Goal: Task Accomplishment & Management: Complete application form

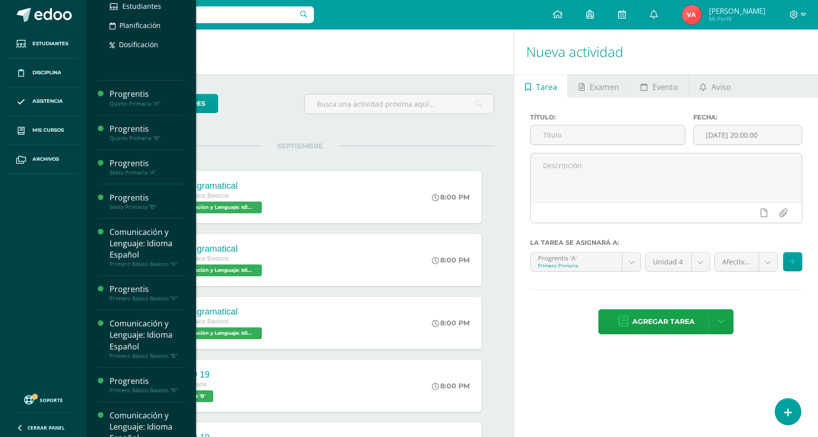
scroll to position [245, 0]
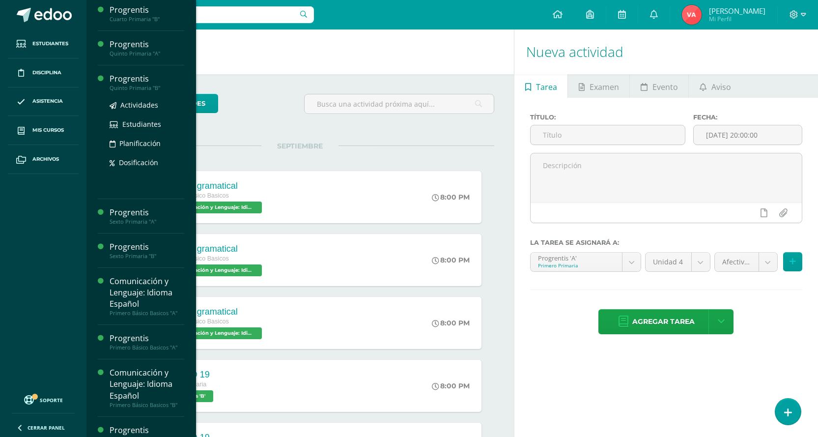
click at [145, 86] on div "Quinto Primaria "B"" at bounding box center [147, 87] width 75 height 7
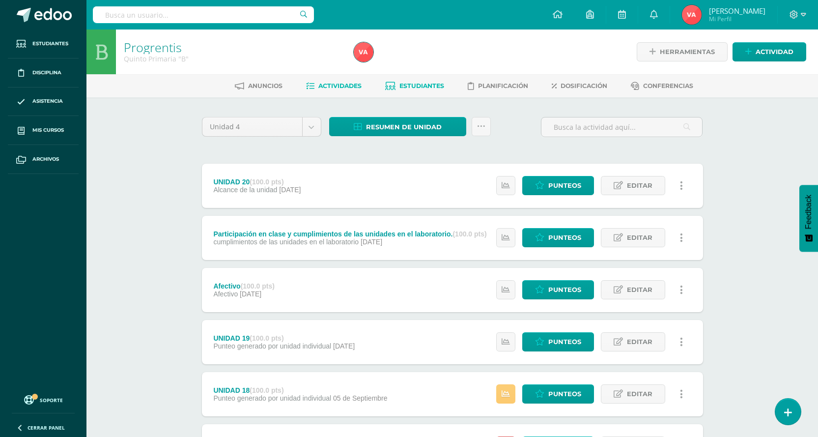
click at [416, 84] on span "Estudiantes" at bounding box center [421, 85] width 45 height 7
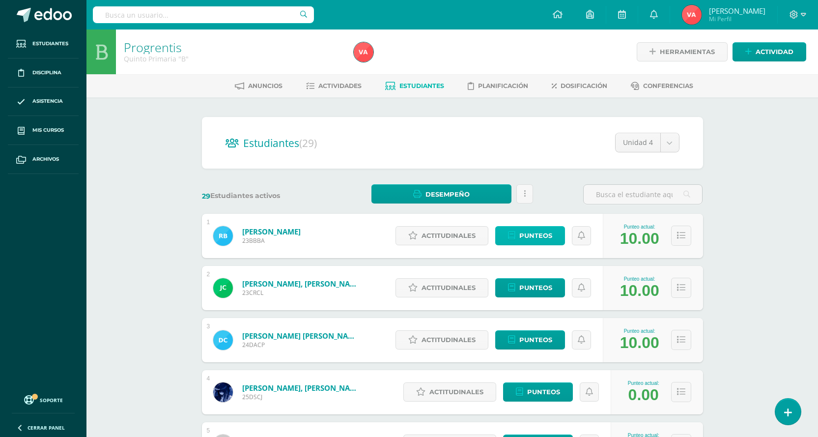
click at [529, 234] on span "Punteos" at bounding box center [535, 235] width 33 height 18
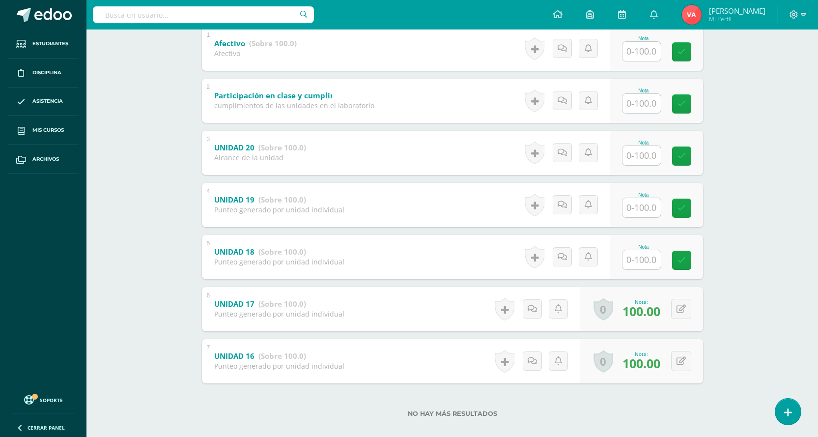
scroll to position [230, 0]
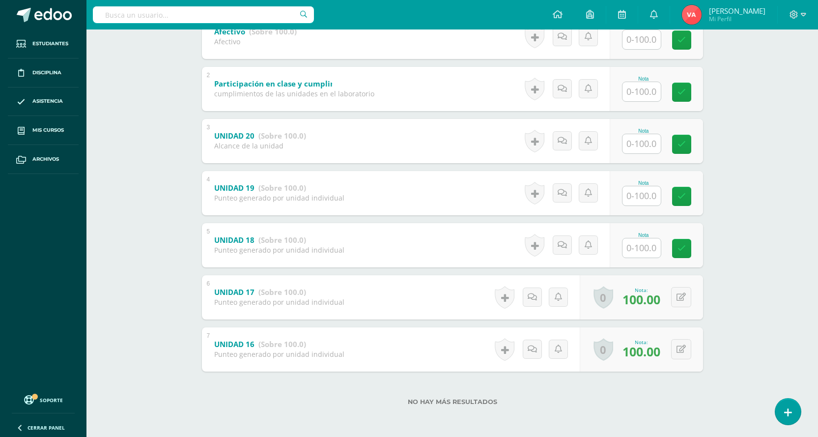
click at [634, 250] on input "text" at bounding box center [641, 247] width 38 height 19
type input "100"
click at [691, 251] on icon at bounding box center [688, 248] width 9 height 8
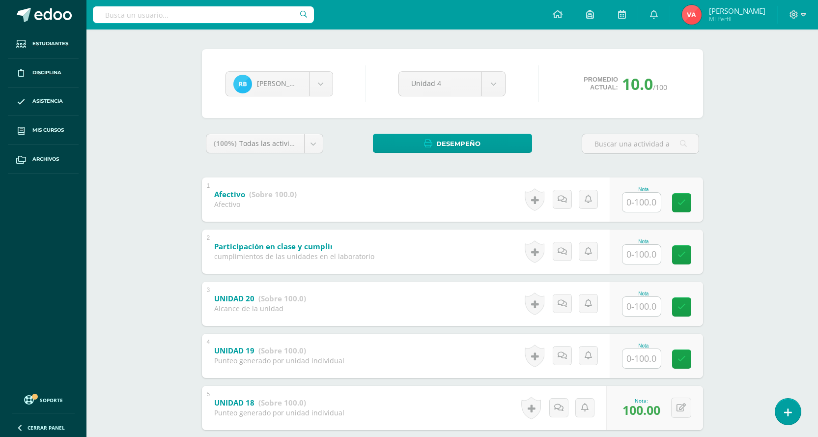
scroll to position [34, 0]
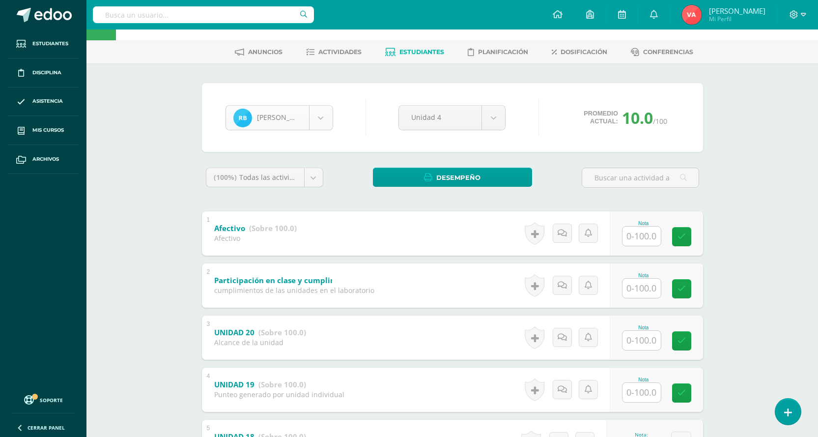
click at [325, 118] on body "Estudiantes Disciplina Asistencia Mis cursos Archivos Soporte Centro de ayuda Ú…" at bounding box center [409, 299] width 818 height 667
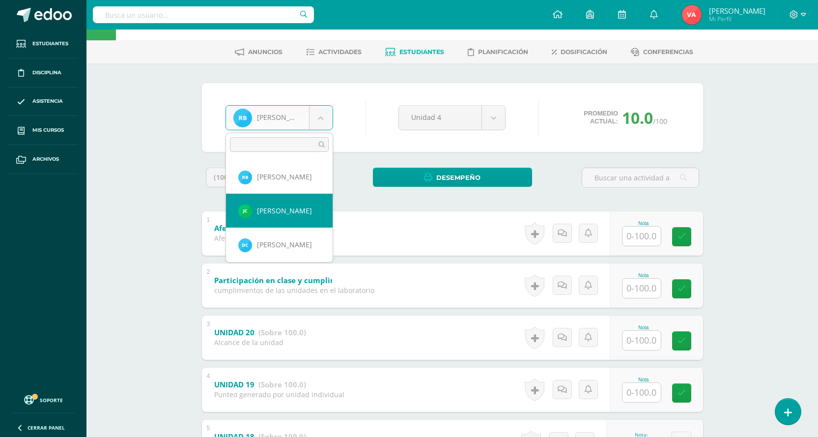
select select "2314"
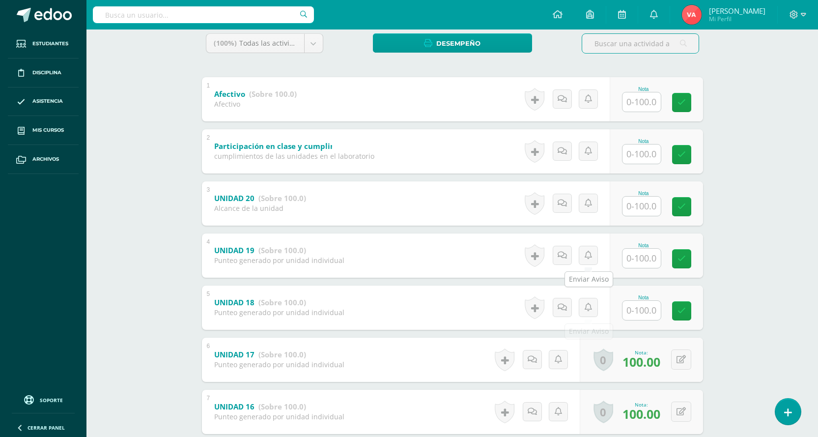
scroll to position [196, 0]
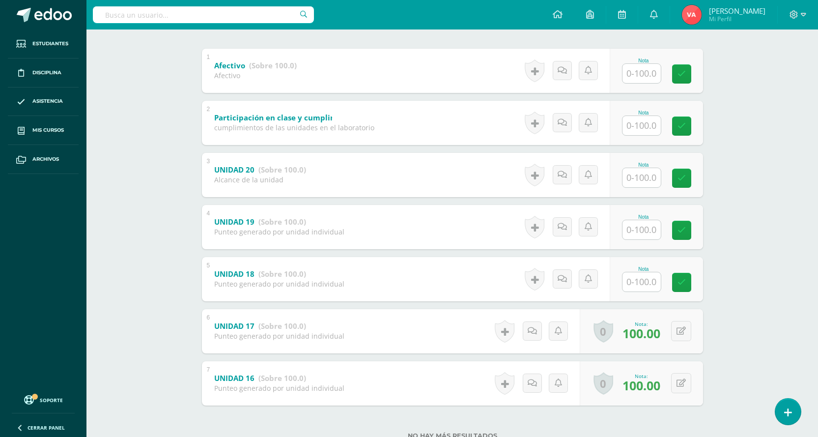
click at [639, 281] on input "text" at bounding box center [641, 281] width 38 height 19
type input "100"
click at [685, 278] on icon at bounding box center [688, 282] width 9 height 8
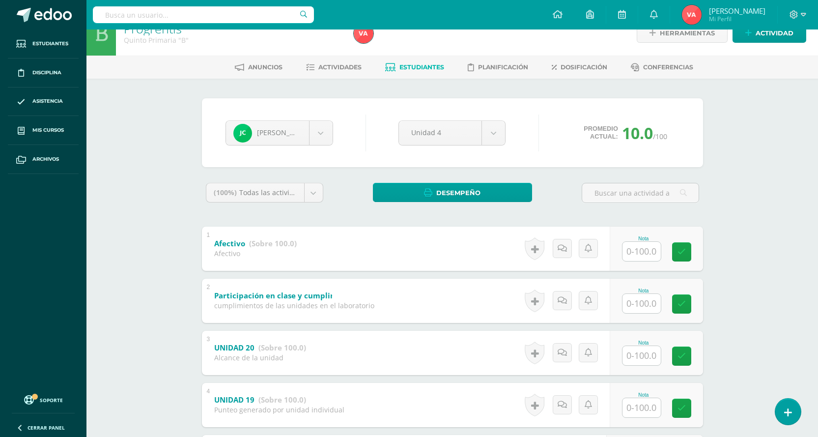
scroll to position [0, 0]
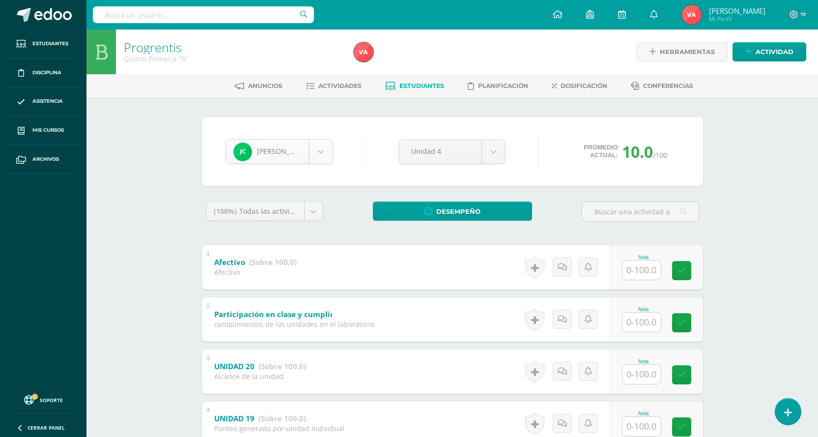
click at [319, 151] on body "Estudiantes Disciplina Asistencia Mis cursos Archivos Soporte Centro de ayuda Ú…" at bounding box center [409, 333] width 818 height 667
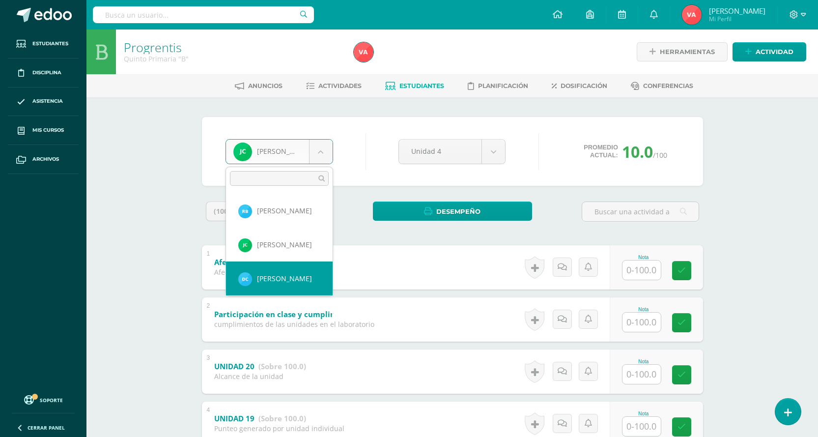
select select "2579"
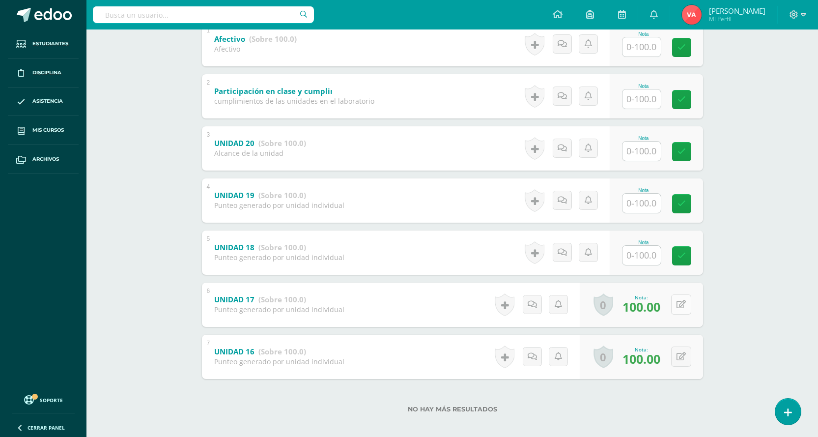
scroll to position [230, 0]
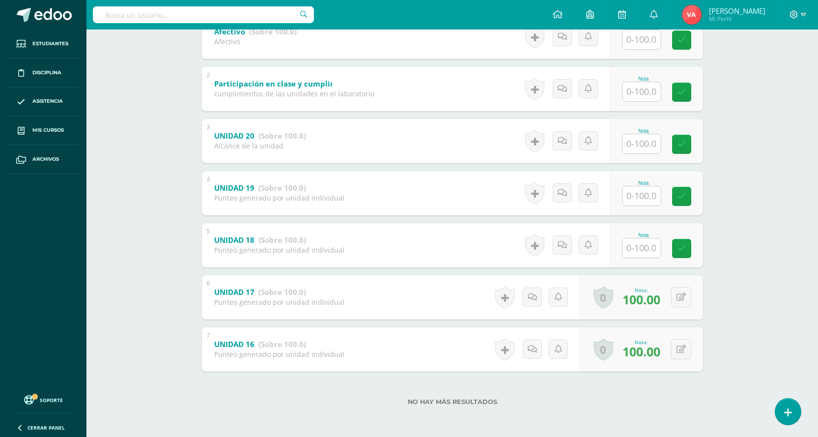
click at [634, 246] on input "text" at bounding box center [641, 247] width 38 height 19
type input "100"
click at [649, 197] on input "text" at bounding box center [641, 195] width 38 height 19
type input "100"
click at [689, 192] on icon at bounding box center [688, 196] width 9 height 8
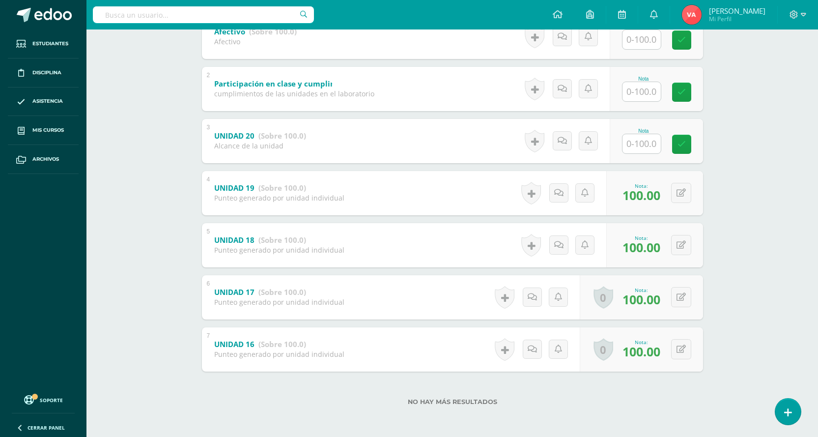
click at [641, 143] on input "text" at bounding box center [641, 143] width 38 height 19
type input "100"
click at [685, 144] on icon at bounding box center [688, 144] width 9 height 8
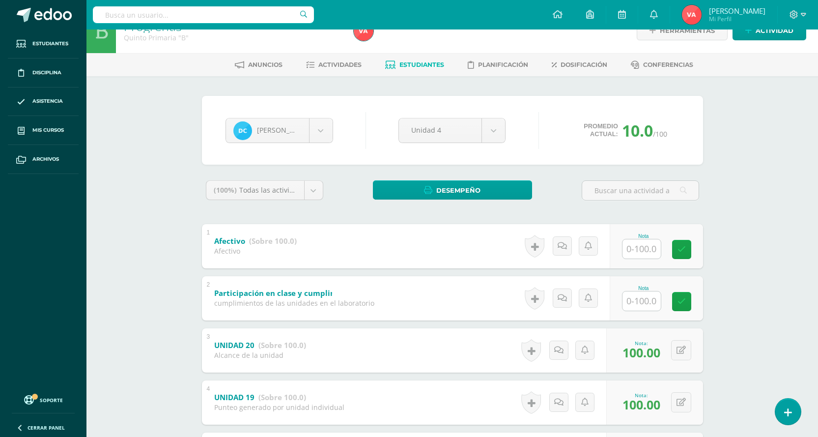
scroll to position [0, 0]
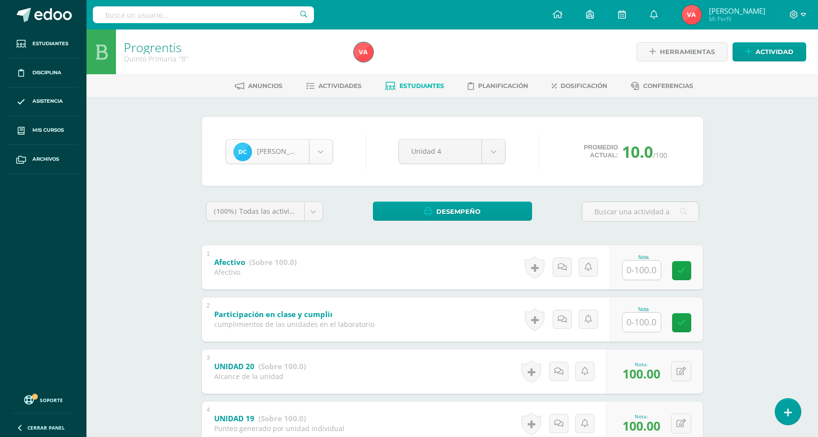
click at [322, 146] on body "Estudiantes Disciplina Asistencia Mis cursos Archivos Soporte Centro de ayuda Ú…" at bounding box center [409, 333] width 818 height 667
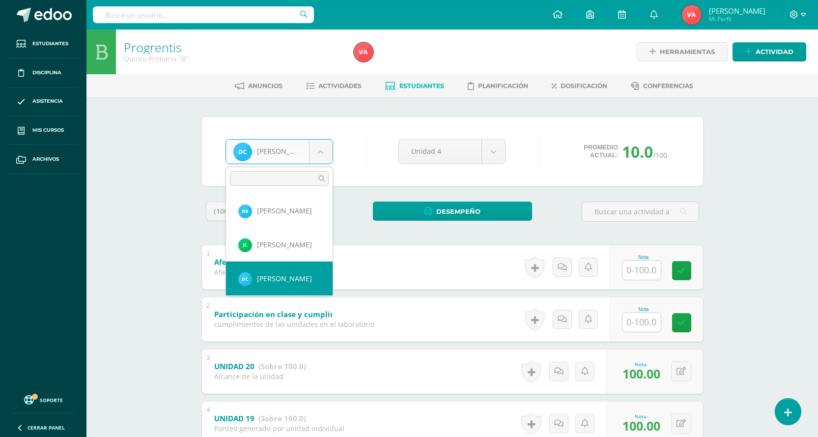
scroll to position [49, 0]
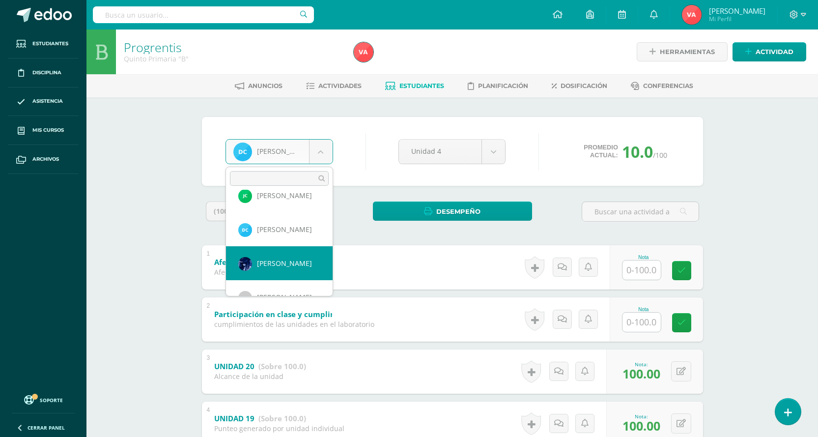
select select "2754"
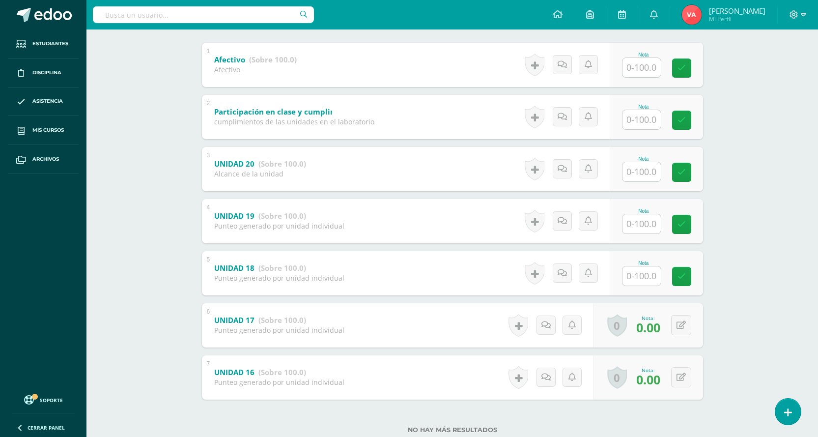
scroll to position [230, 0]
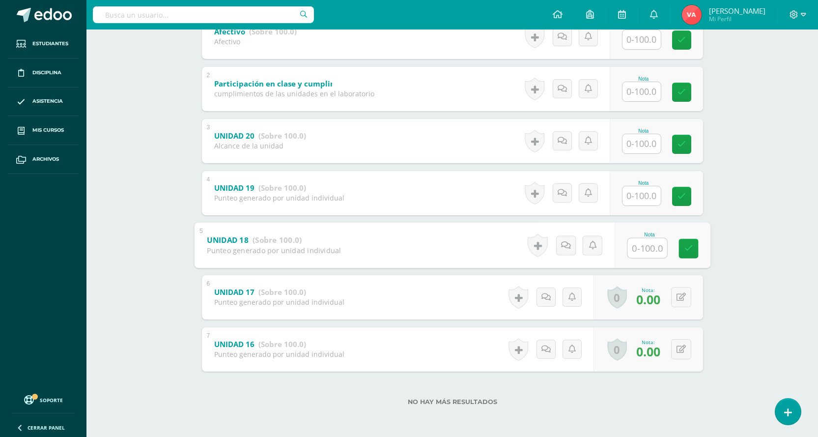
click at [650, 247] on input "text" at bounding box center [646, 248] width 39 height 20
type input "0"
click at [688, 250] on icon at bounding box center [688, 248] width 9 height 8
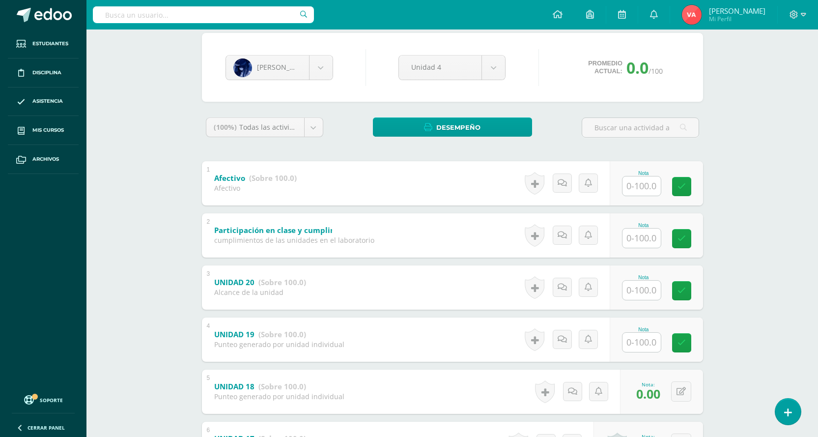
scroll to position [83, 0]
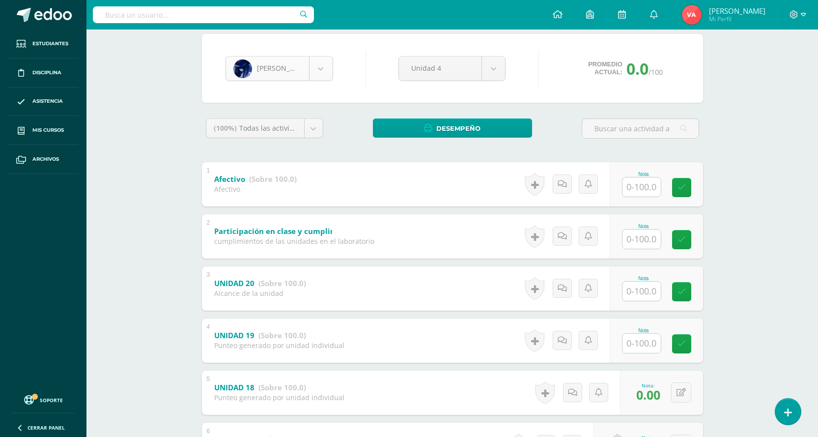
click at [320, 60] on body "Estudiantes Disciplina Asistencia Mis cursos Archivos Soporte Centro de ayuda Ú…" at bounding box center [409, 250] width 818 height 667
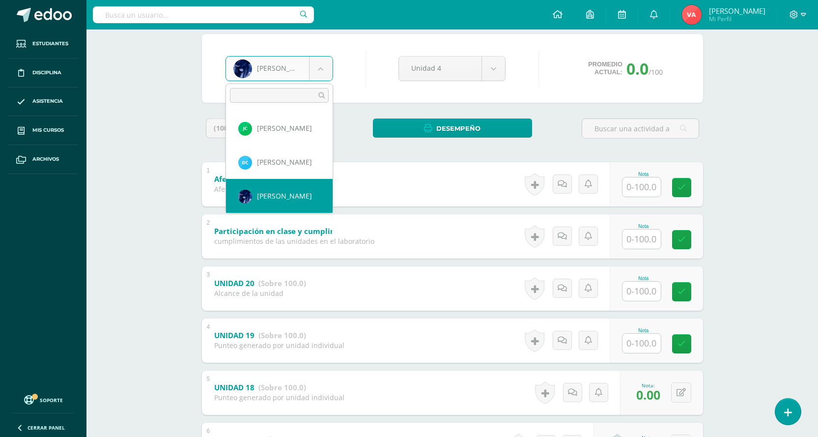
scroll to position [82, 0]
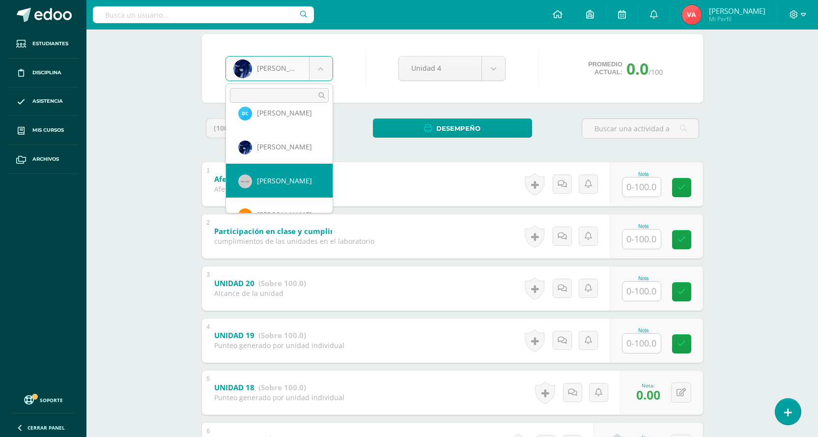
select select "835"
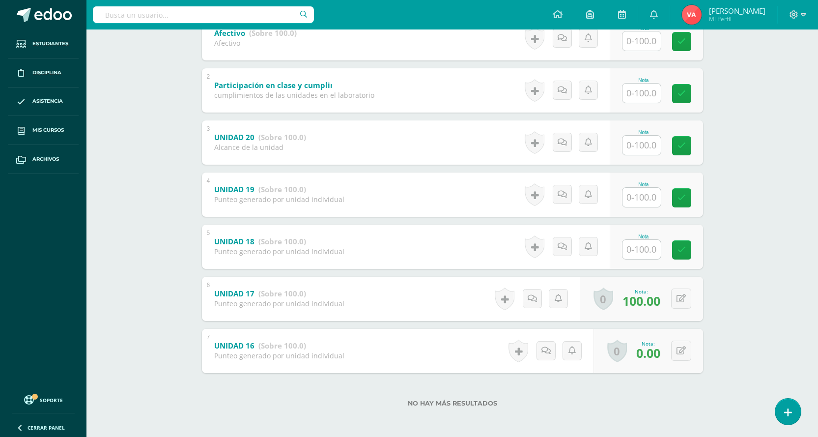
scroll to position [230, 0]
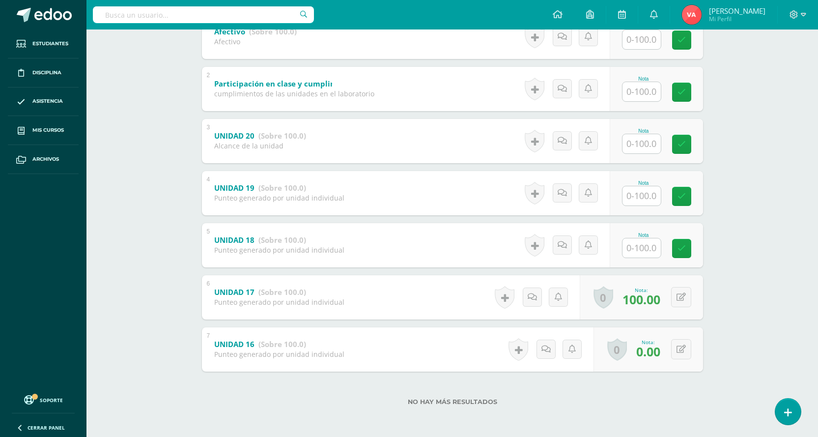
click at [640, 248] on input "text" at bounding box center [641, 247] width 38 height 19
type input "100"
click at [685, 248] on icon at bounding box center [688, 248] width 9 height 8
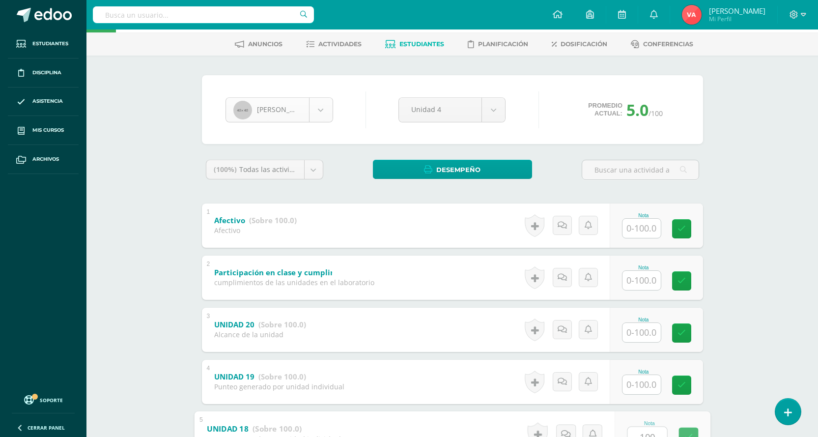
scroll to position [0, 0]
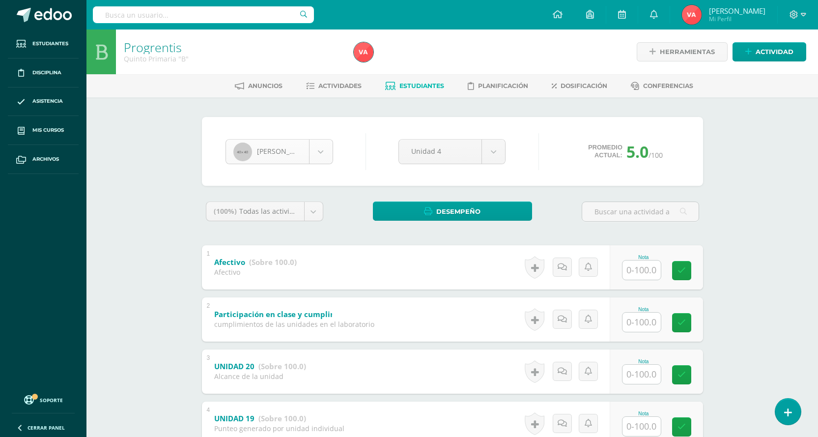
click at [325, 153] on body "Estudiantes Disciplina Asistencia Mis cursos Archivos Soporte Centro de ayuda Ú…" at bounding box center [409, 333] width 818 height 667
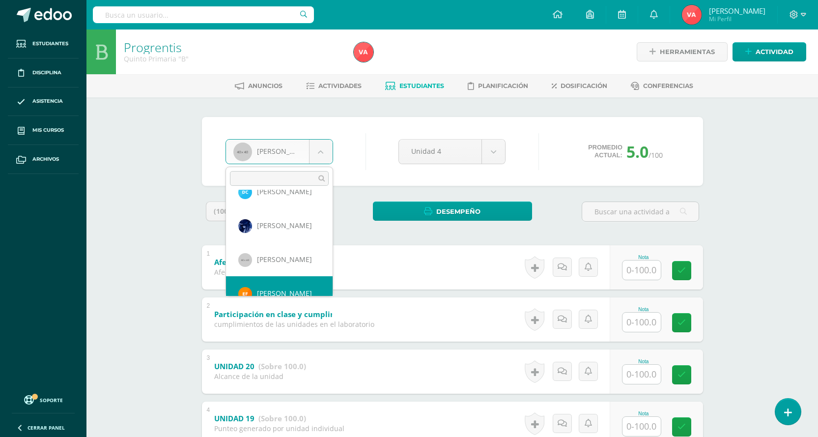
scroll to position [101, 0]
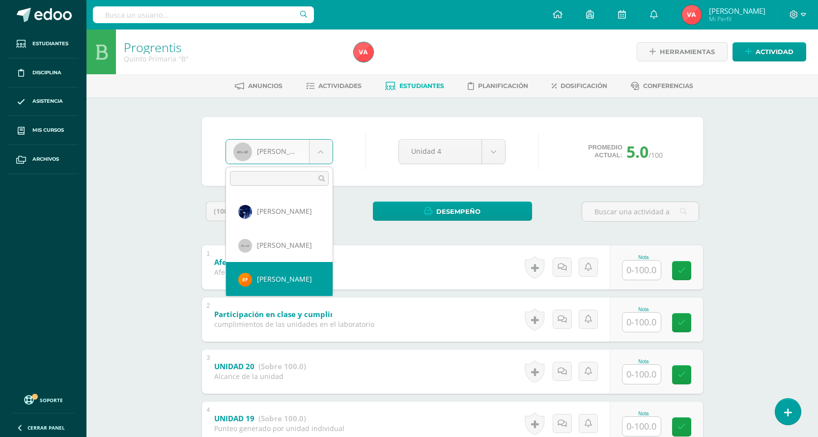
select select "1881"
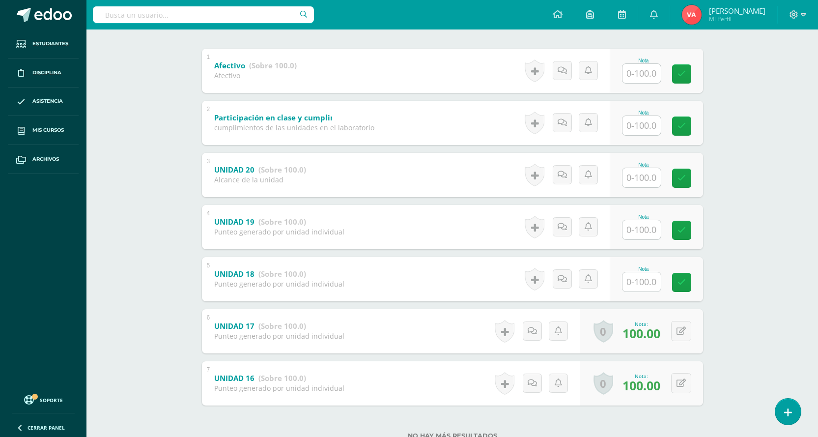
scroll to position [230, 0]
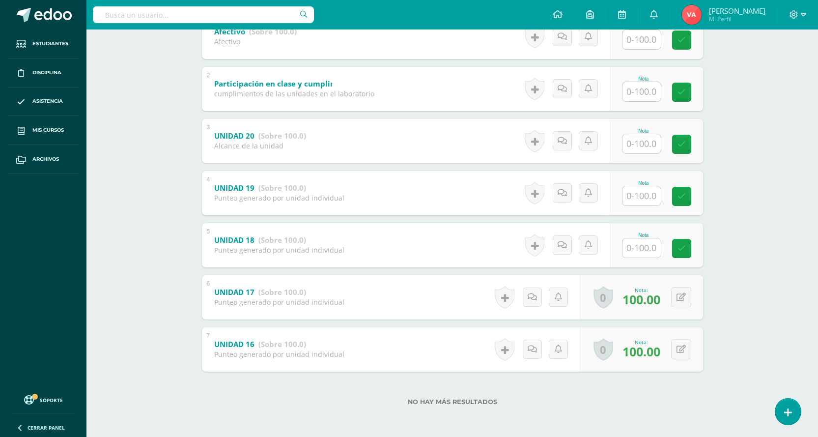
click at [646, 254] on input "text" at bounding box center [641, 247] width 38 height 19
type input "100"
click at [690, 252] on icon at bounding box center [688, 248] width 9 height 8
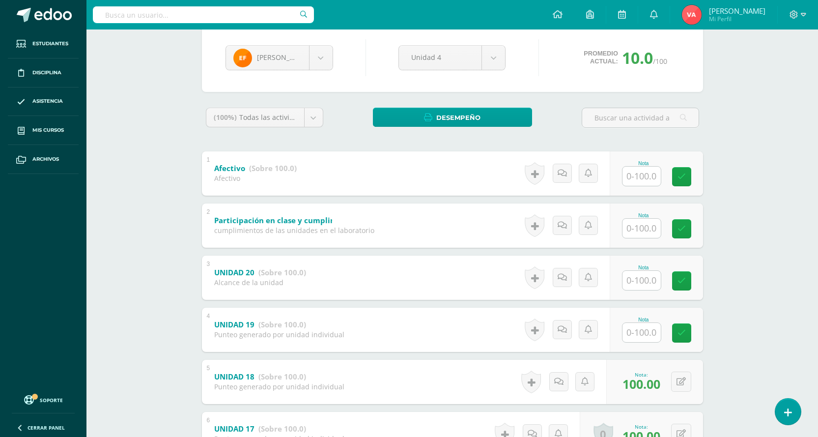
scroll to position [83, 0]
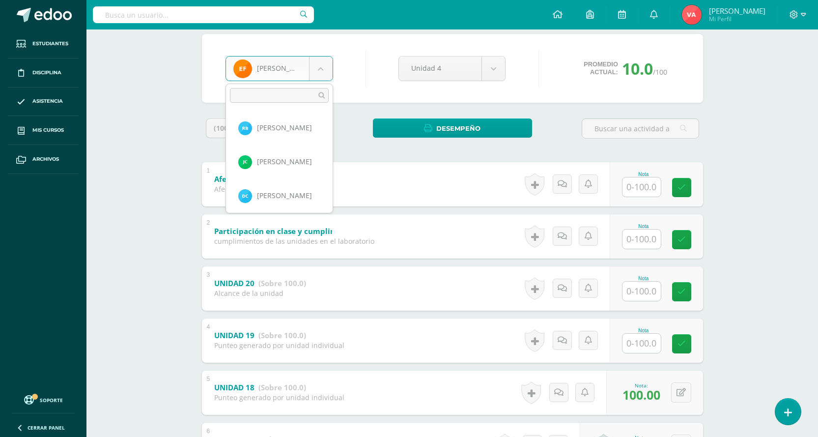
click at [320, 67] on body "Estudiantes Disciplina Asistencia Mis cursos Archivos Soporte Centro de ayuda Ú…" at bounding box center [409, 250] width 818 height 667
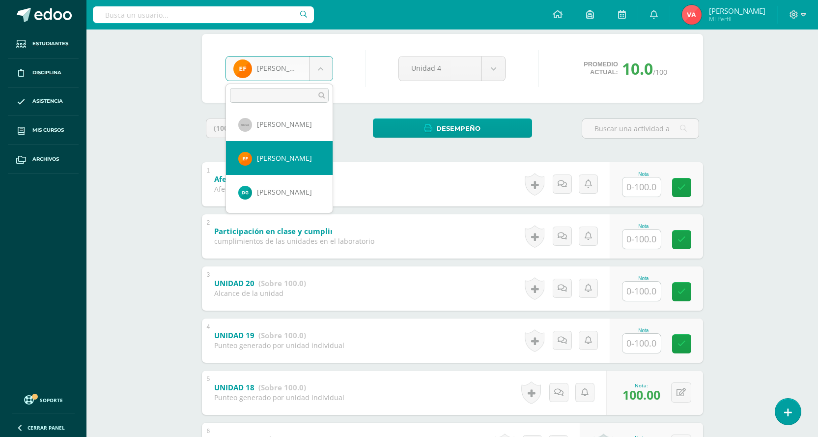
scroll to position [150, 0]
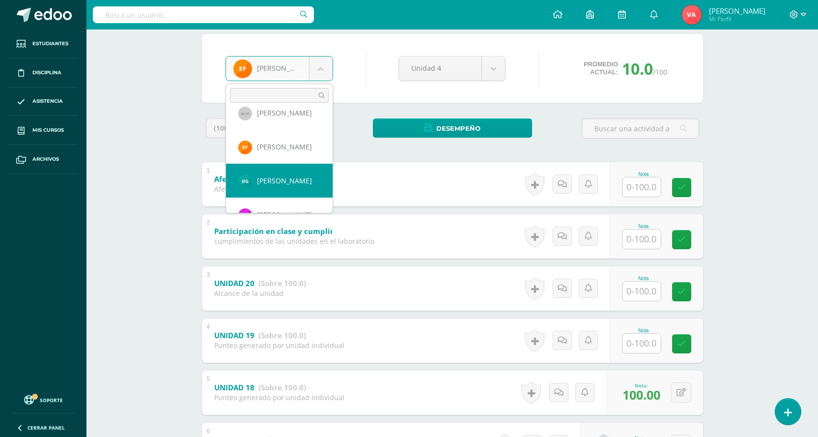
select select "2755"
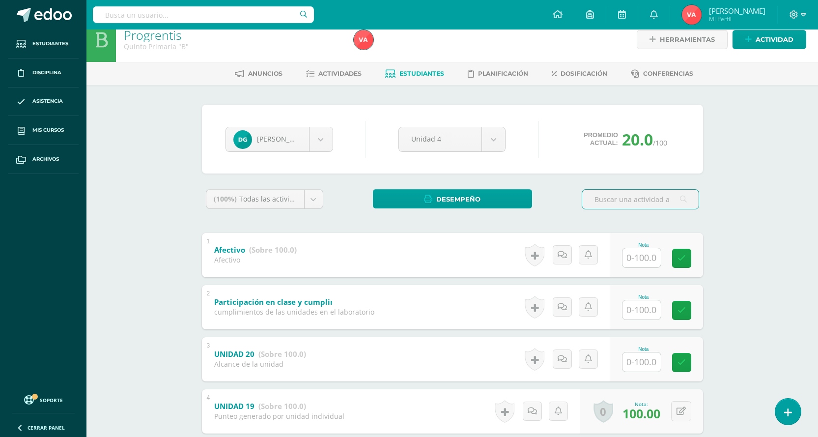
scroll to position [98, 0]
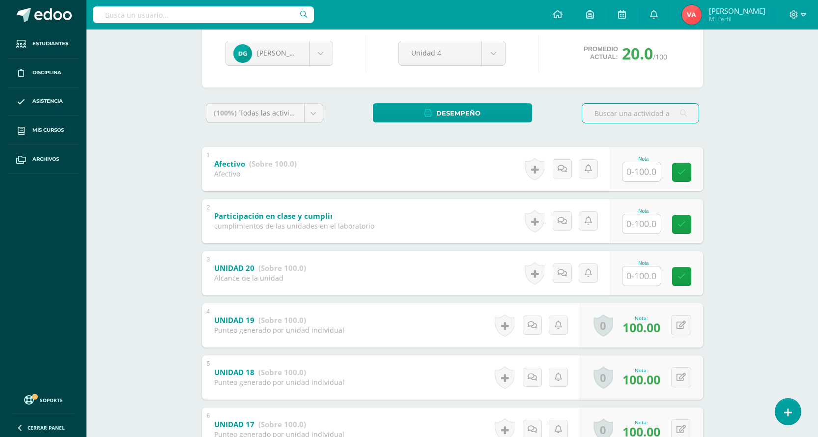
click at [638, 274] on input "text" at bounding box center [641, 275] width 38 height 19
type input "100"
click at [690, 271] on link at bounding box center [688, 276] width 20 height 20
click at [324, 55] on body "Estudiantes Disciplina Asistencia Mis cursos Archivos Soporte Centro de ayuda Ú…" at bounding box center [409, 235] width 818 height 667
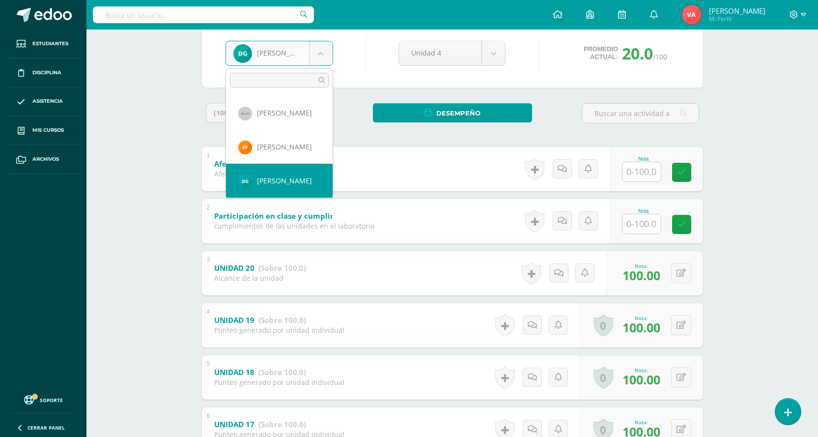
scroll to position [184, 0]
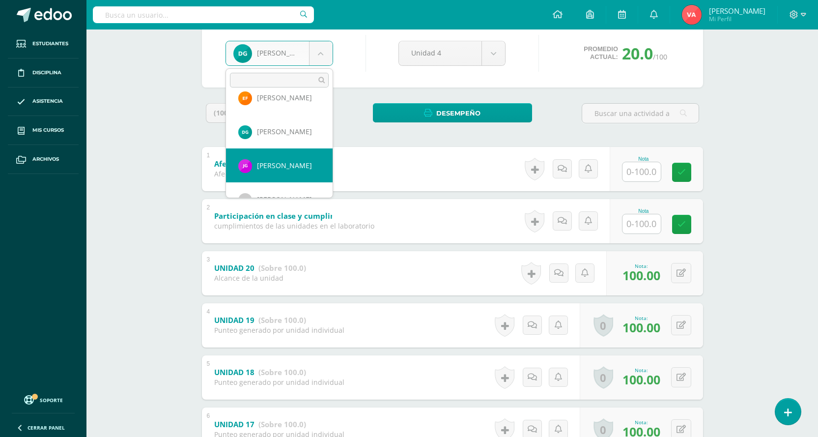
select select "2756"
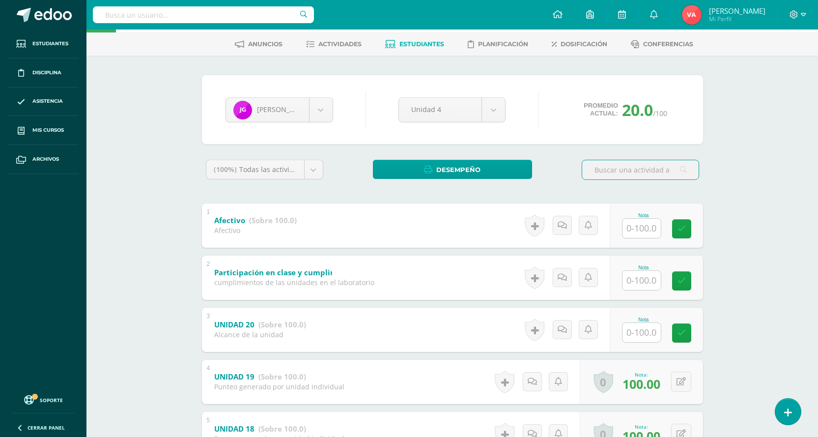
scroll to position [98, 0]
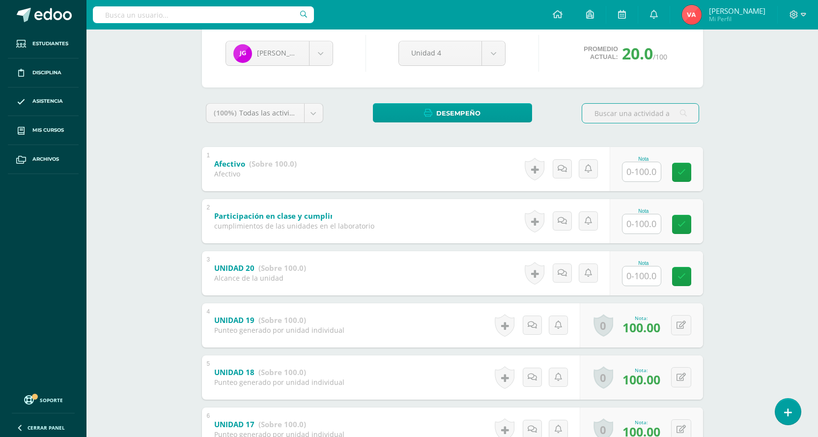
click at [637, 275] on input "text" at bounding box center [641, 275] width 38 height 19
type input "100"
click at [684, 275] on icon at bounding box center [688, 276] width 9 height 8
click at [325, 50] on body "Estudiantes Disciplina Asistencia Mis cursos Archivos Soporte Centro de ayuda Ú…" at bounding box center [409, 235] width 818 height 667
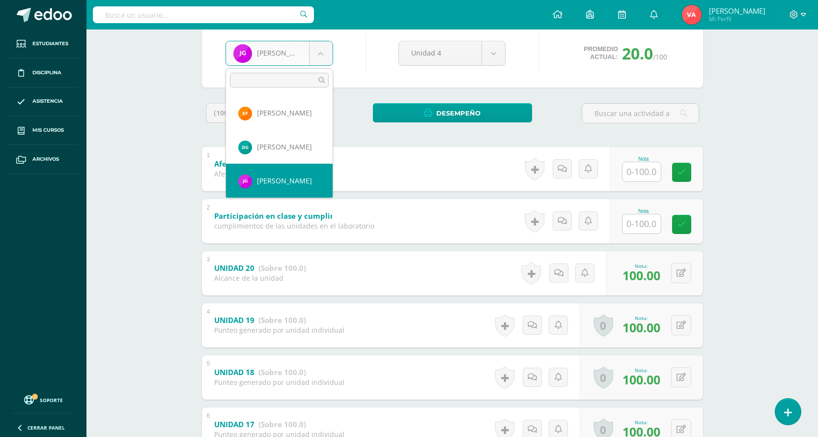
scroll to position [218, 0]
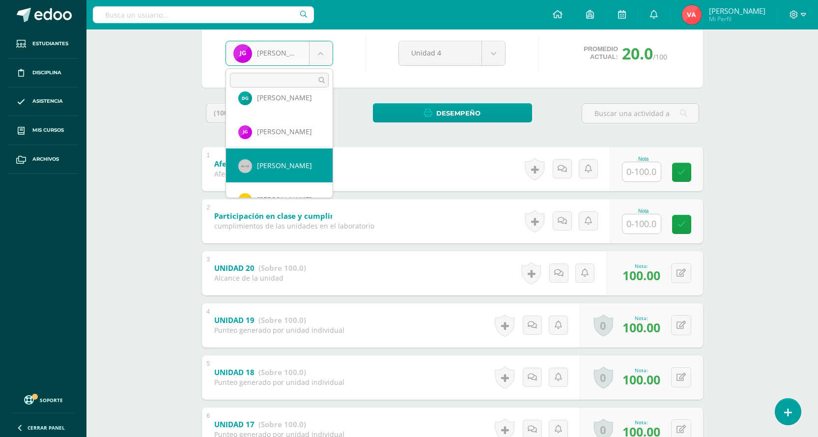
select select "839"
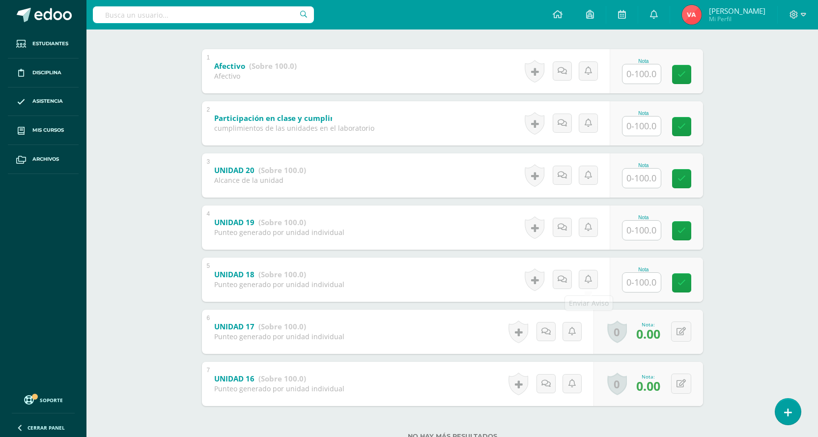
scroll to position [196, 0]
click at [644, 282] on input "text" at bounding box center [646, 282] width 39 height 20
type input "0"
drag, startPoint x: 644, startPoint y: 294, endPoint x: 631, endPoint y: 296, distance: 12.4
click at [633, 296] on div "Nota 0" at bounding box center [662, 279] width 96 height 46
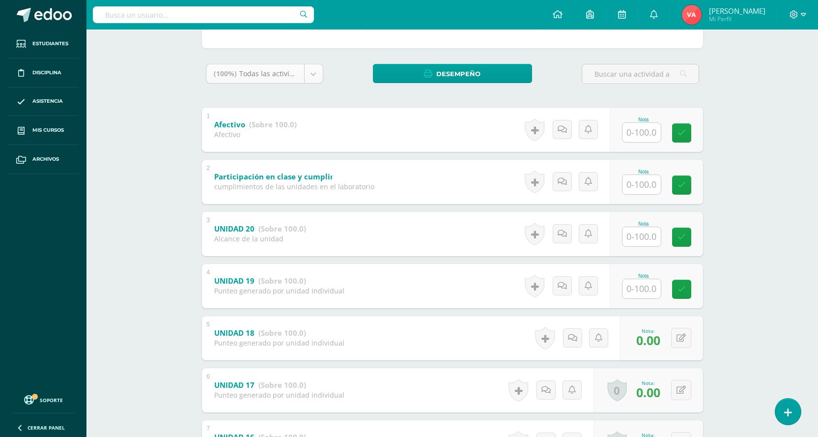
scroll to position [49, 0]
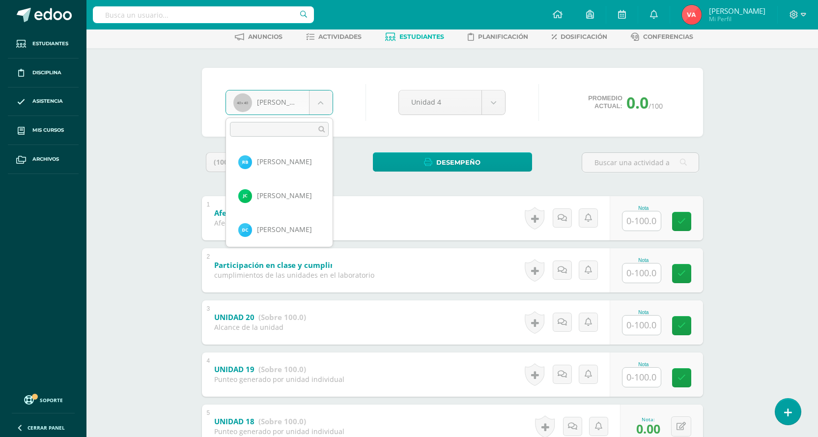
click at [318, 98] on body "Estudiantes Disciplina Asistencia Mis cursos Archivos Soporte Centro de ayuda Ú…" at bounding box center [409, 284] width 818 height 667
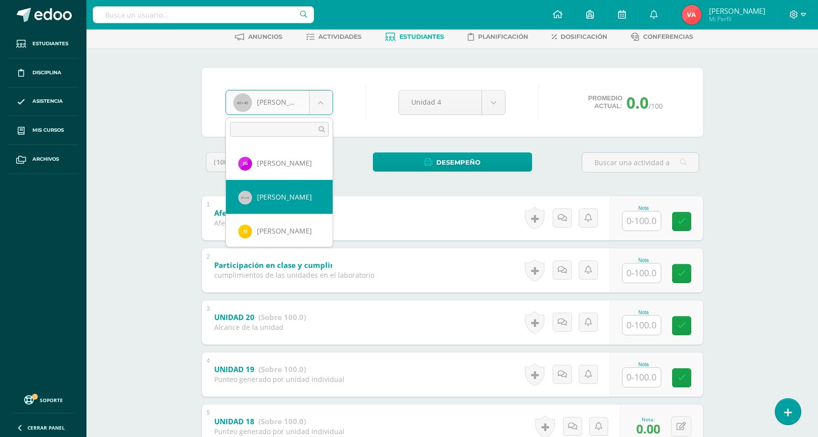
scroll to position [252, 0]
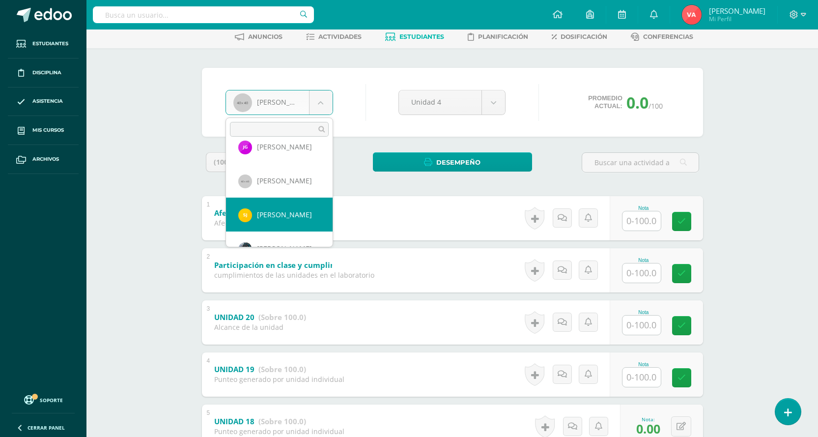
select select "2066"
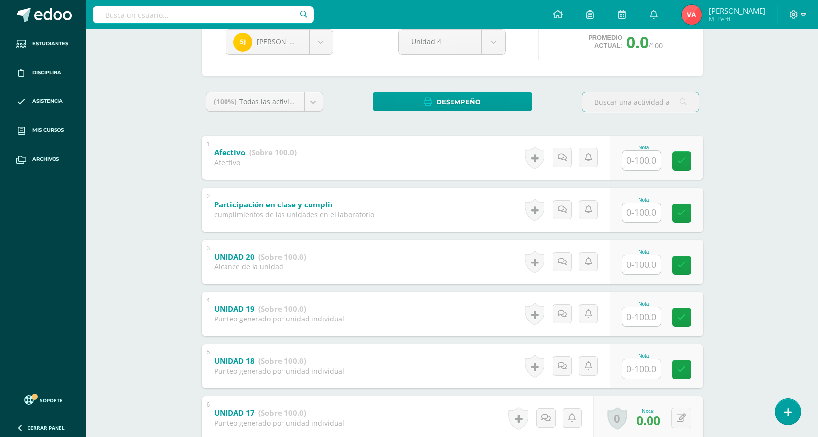
scroll to position [196, 0]
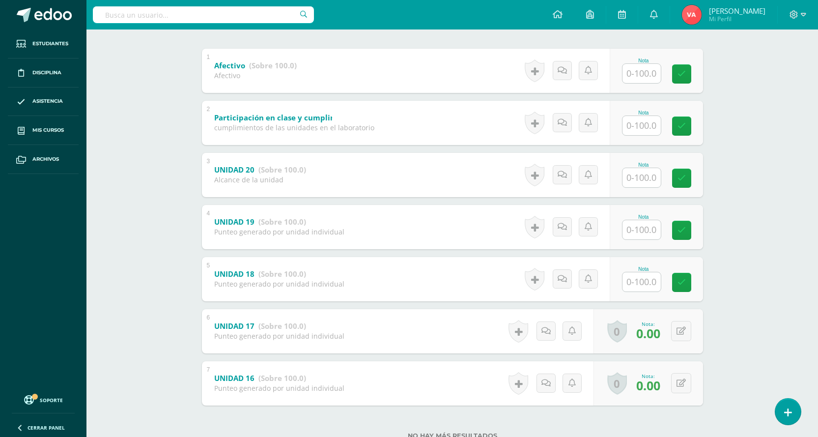
click at [651, 281] on input "text" at bounding box center [641, 281] width 38 height 19
type input "0"
click at [687, 285] on icon at bounding box center [688, 282] width 9 height 8
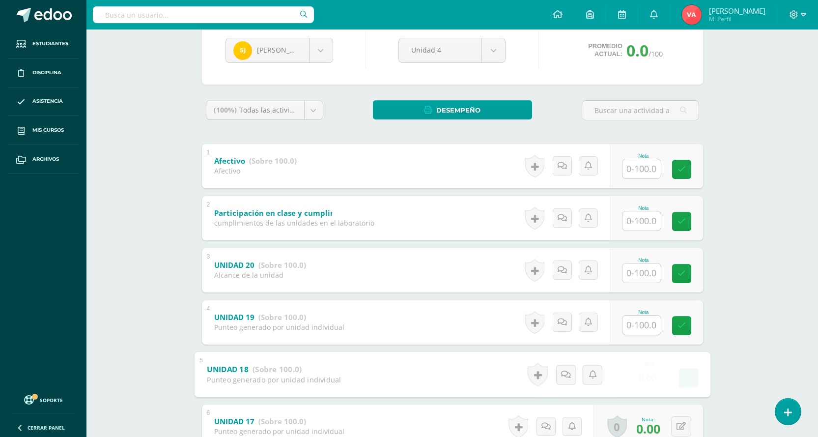
scroll to position [49, 0]
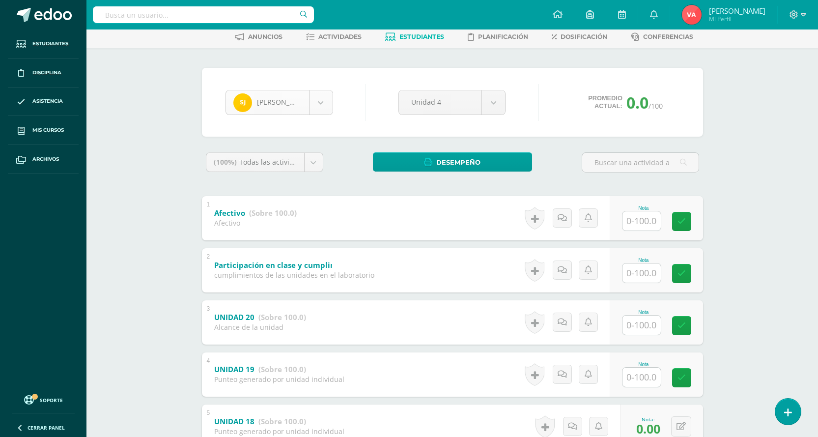
click at [323, 97] on body "Estudiantes Disciplina Asistencia Mis cursos Archivos Soporte Centro de ayuda Ú…" at bounding box center [409, 284] width 818 height 667
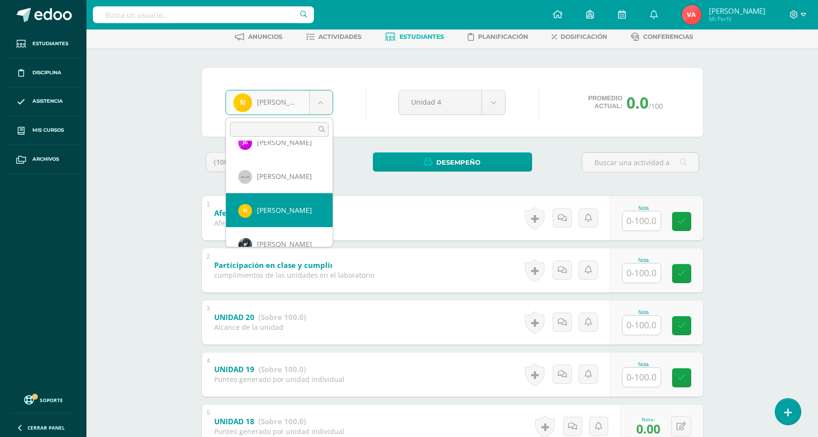
scroll to position [271, 0]
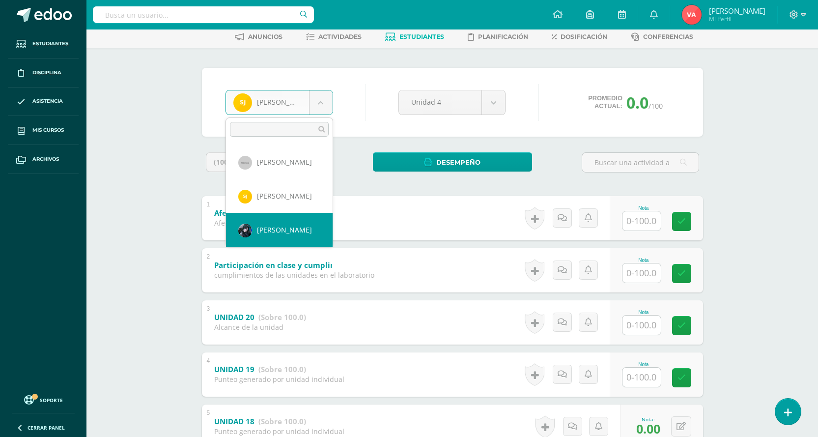
select select "1871"
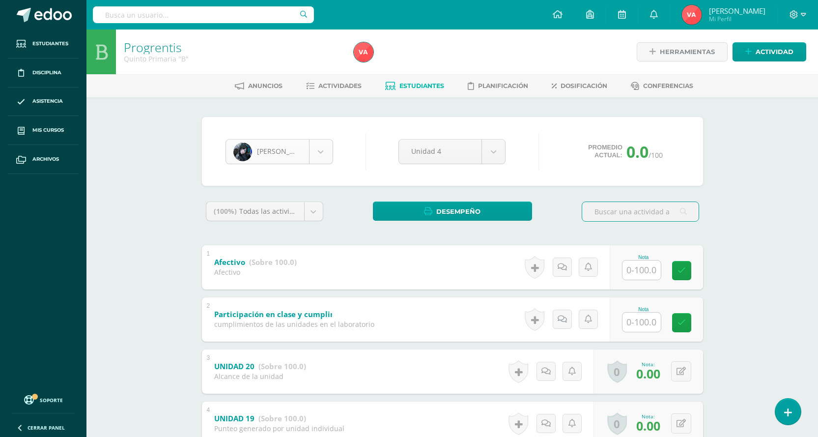
click at [320, 149] on body "Estudiantes Disciplina Asistencia Mis cursos Archivos Soporte Centro de ayuda Ú…" at bounding box center [409, 333] width 818 height 667
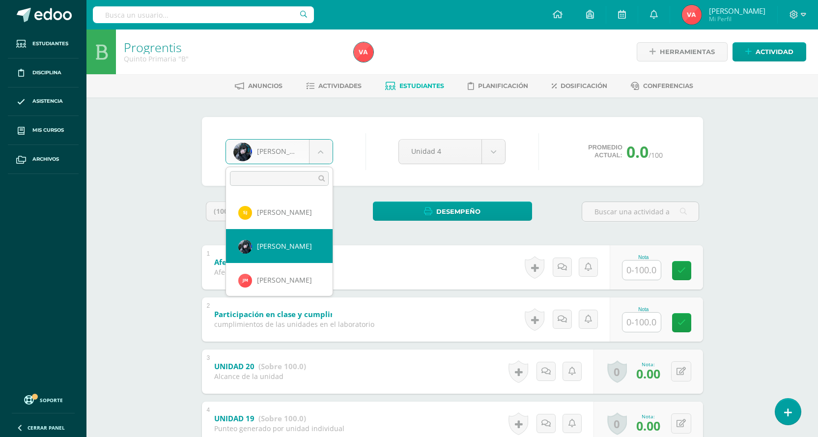
scroll to position [320, 0]
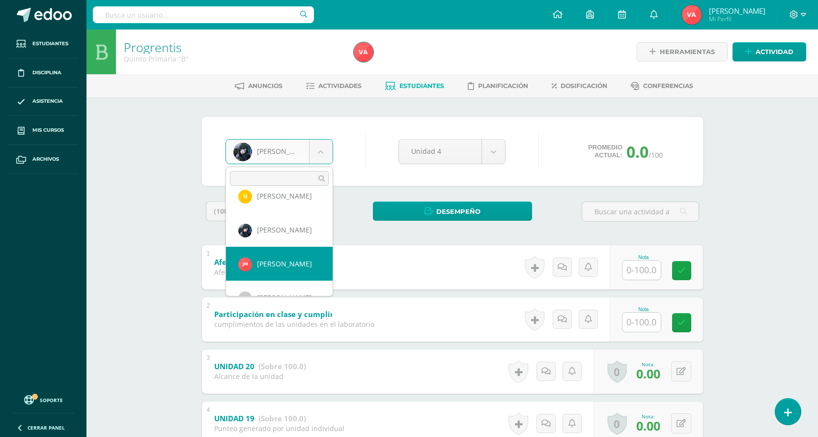
select select "1877"
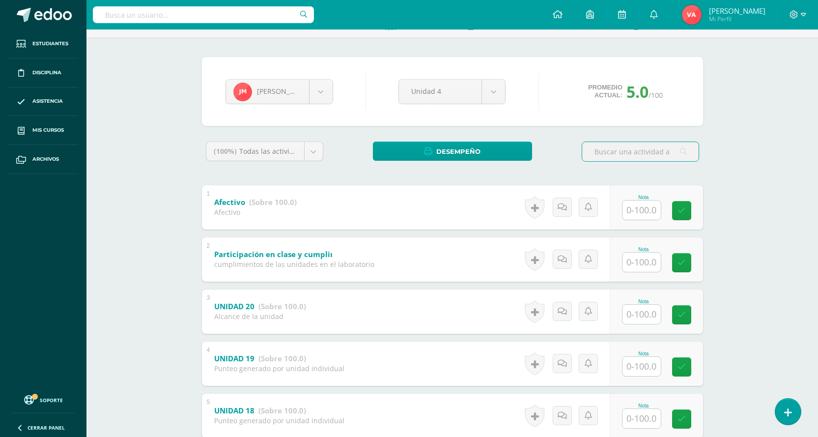
scroll to position [147, 0]
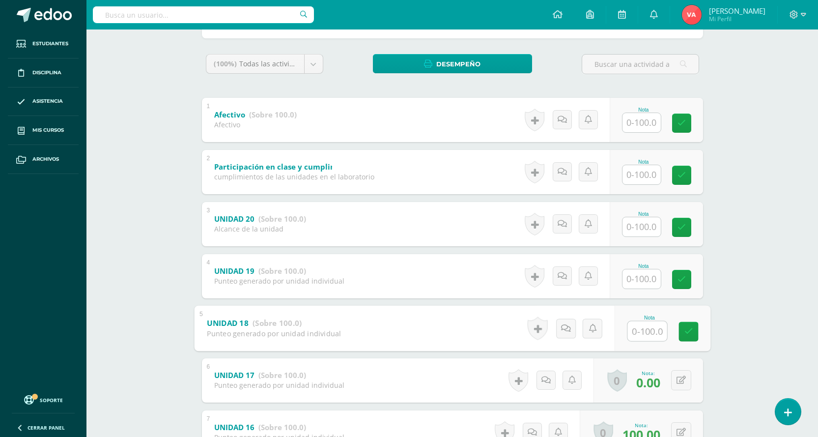
click at [646, 330] on input "text" at bounding box center [646, 331] width 39 height 20
type input "100"
drag, startPoint x: 688, startPoint y: 333, endPoint x: 678, endPoint y: 322, distance: 15.3
click at [689, 332] on icon at bounding box center [688, 331] width 9 height 8
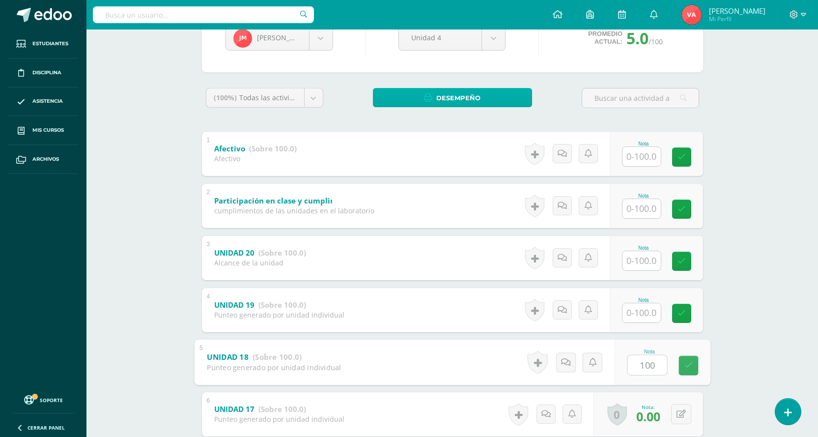
scroll to position [49, 0]
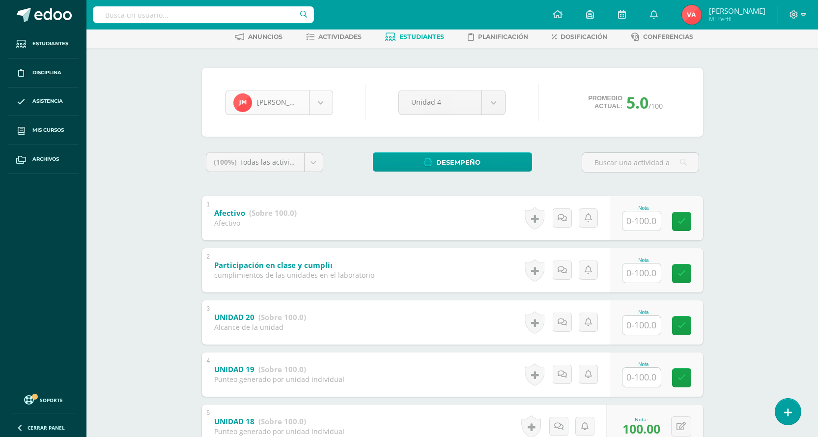
click at [323, 104] on body "Estudiantes Disciplina Asistencia Mis cursos Archivos Soporte Centro de ayuda Ú…" at bounding box center [409, 284] width 818 height 667
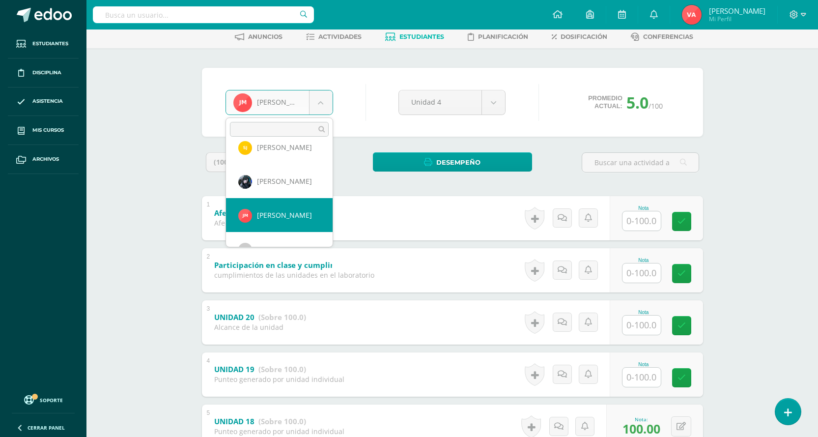
scroll to position [354, 0]
select select "843"
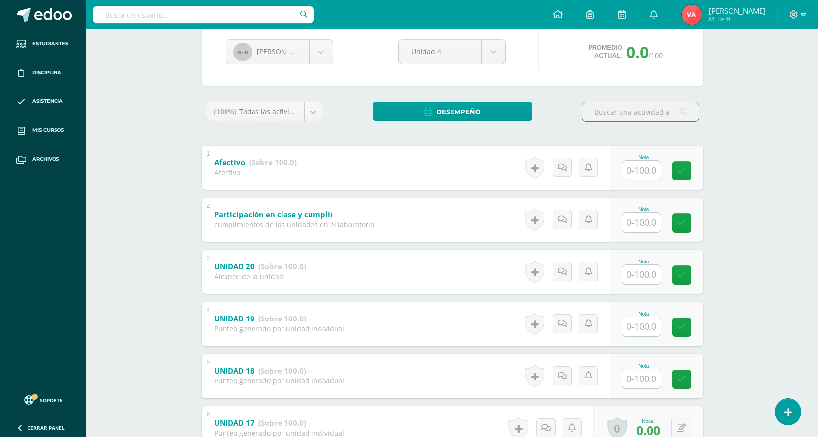
scroll to position [196, 0]
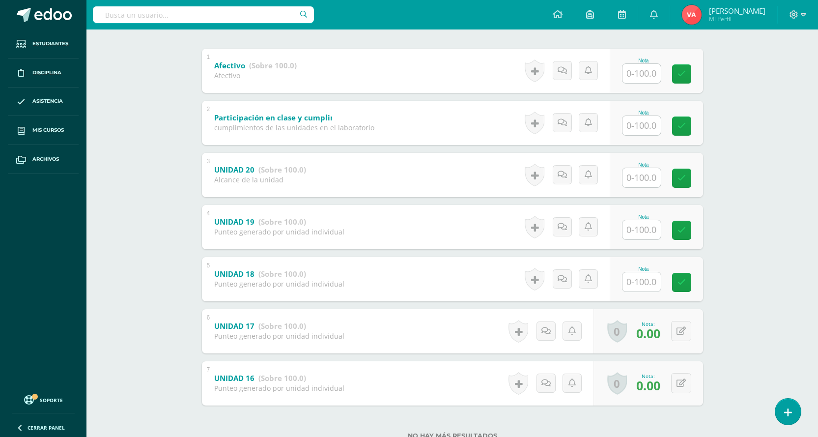
click at [632, 279] on input "text" at bounding box center [641, 281] width 38 height 19
type input "0"
click at [692, 278] on icon at bounding box center [688, 282] width 9 height 8
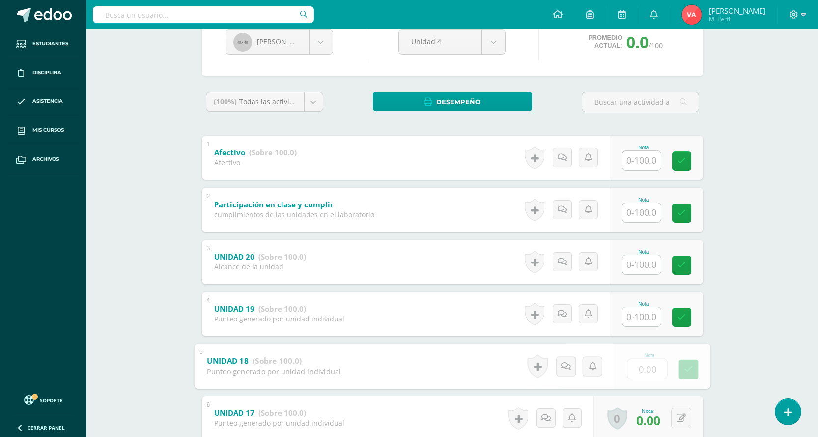
scroll to position [49, 0]
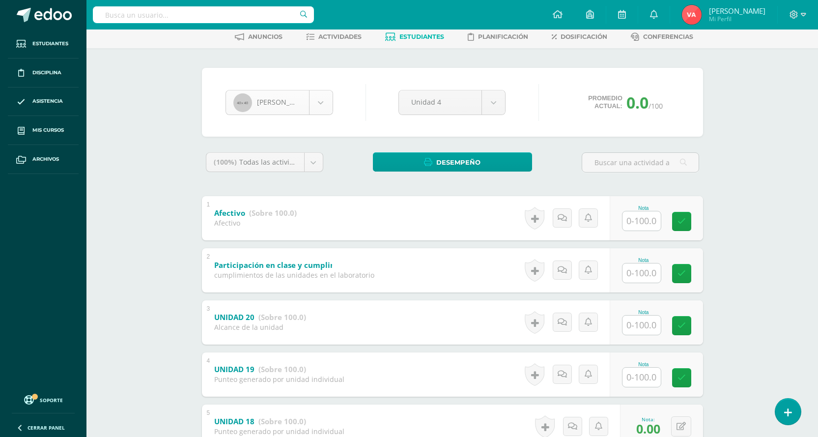
click at [320, 94] on body "Estudiantes Disciplina Asistencia Mis cursos Archivos Soporte Centro de ayuda Ú…" at bounding box center [409, 284] width 818 height 667
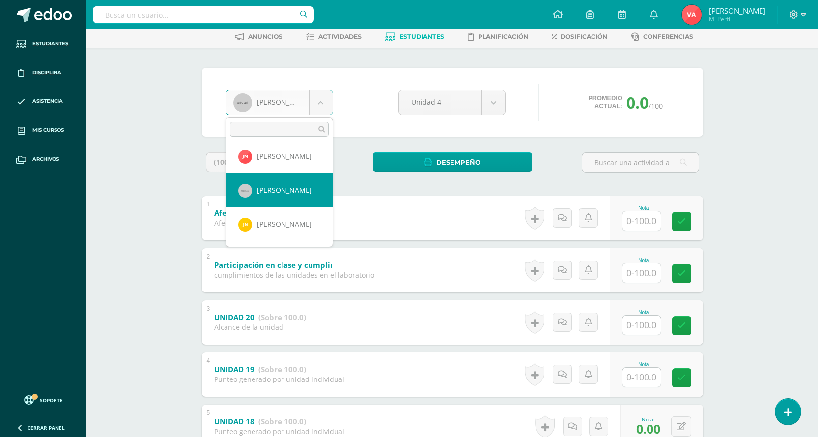
scroll to position [387, 0]
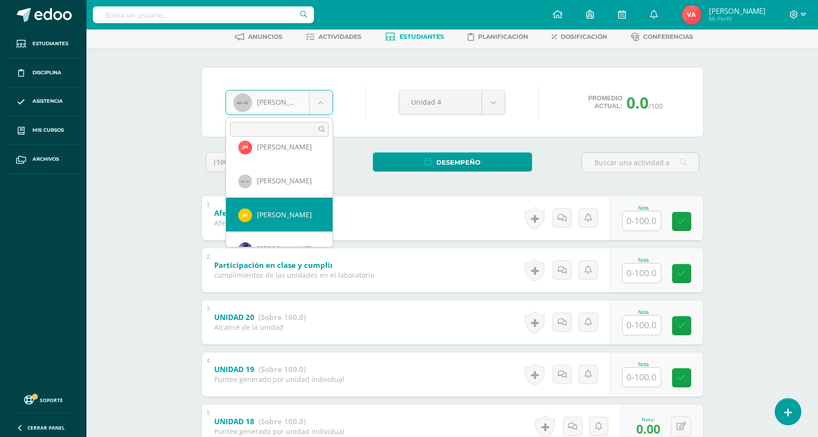
select select "2312"
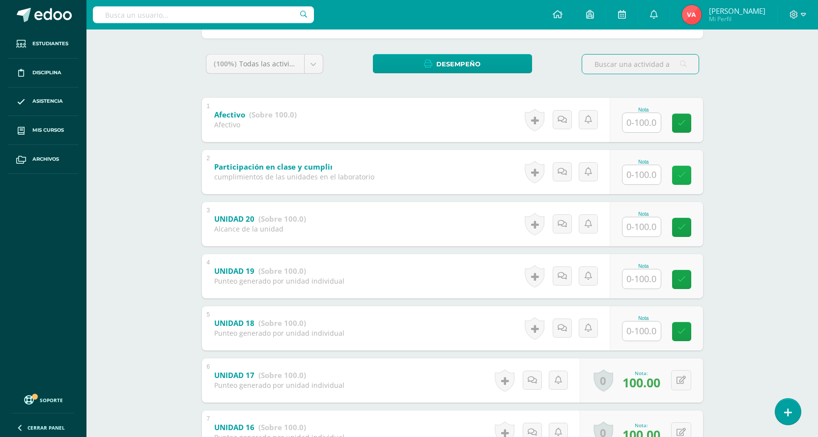
scroll to position [196, 0]
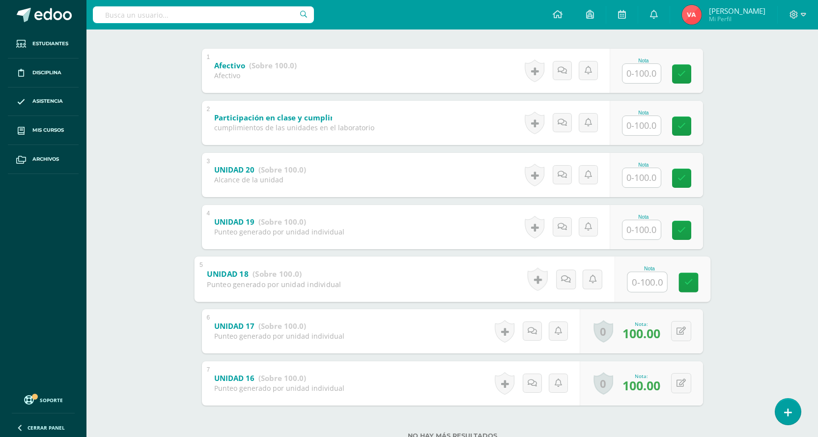
click at [632, 284] on input "text" at bounding box center [646, 282] width 39 height 20
type input "100"
click at [689, 284] on icon at bounding box center [688, 282] width 9 height 8
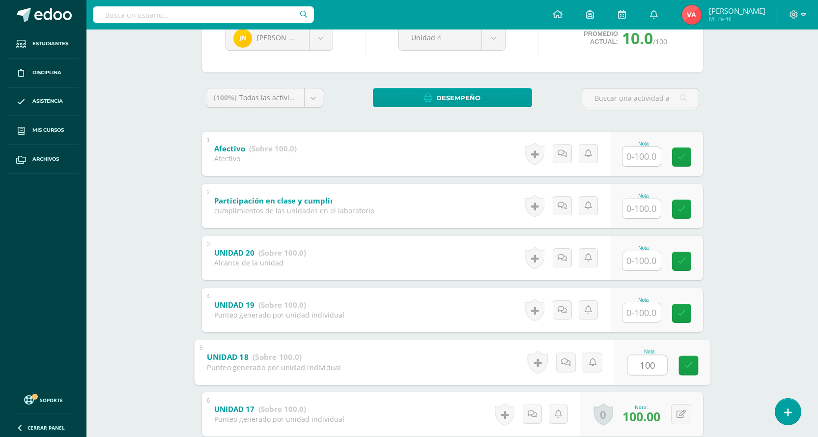
scroll to position [49, 0]
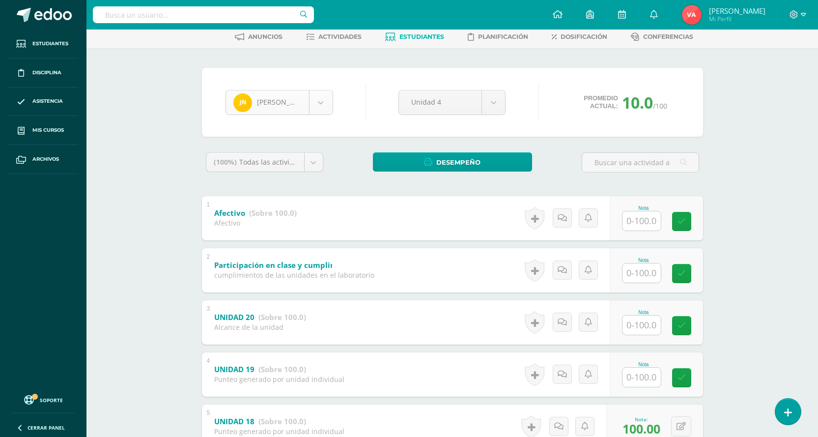
click at [323, 101] on body "Estudiantes Disciplina Asistencia Mis cursos Archivos Soporte Centro de ayuda Ú…" at bounding box center [409, 284] width 818 height 667
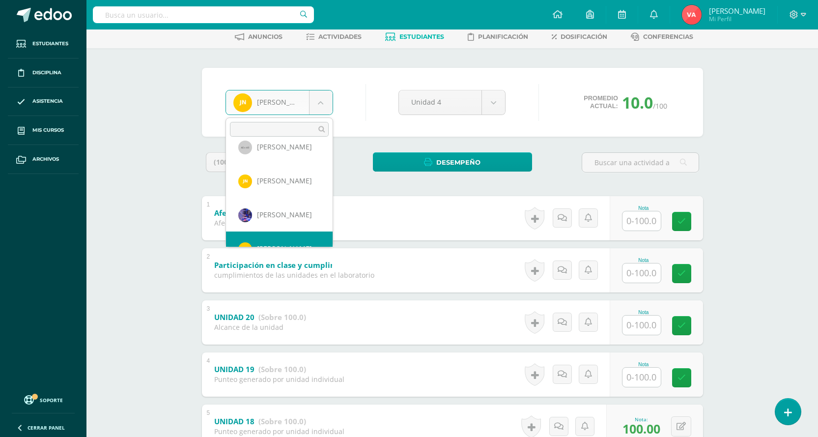
scroll to position [440, 0]
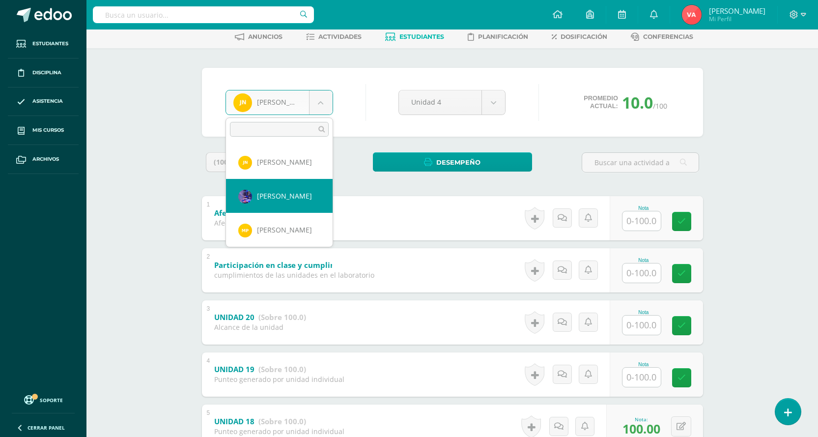
select select "1876"
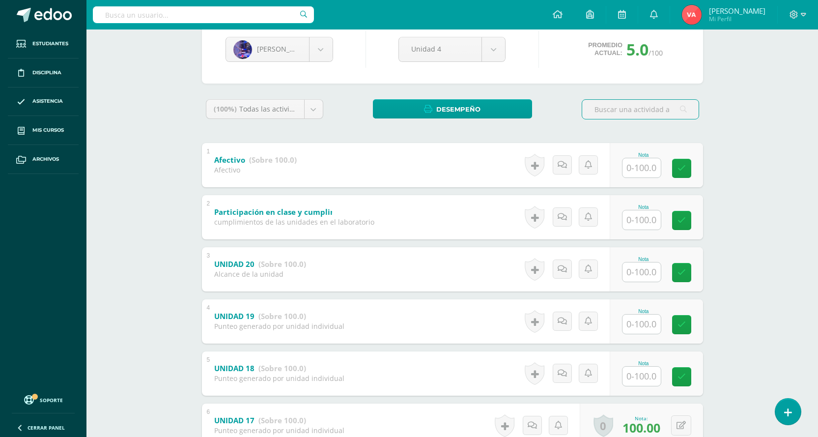
scroll to position [196, 0]
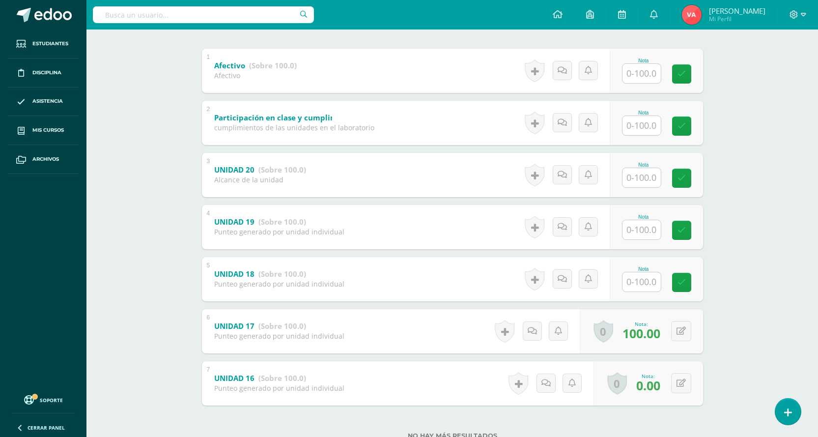
click at [653, 279] on input "text" at bounding box center [641, 281] width 38 height 19
type input "100"
click at [688, 278] on icon at bounding box center [688, 282] width 9 height 8
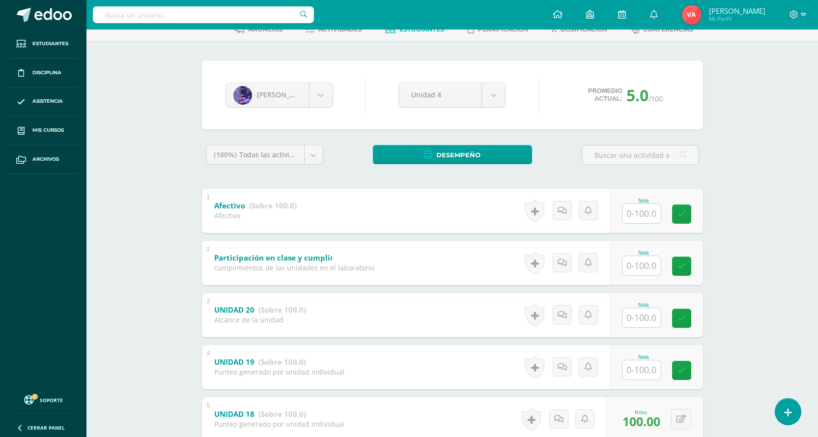
scroll to position [49, 0]
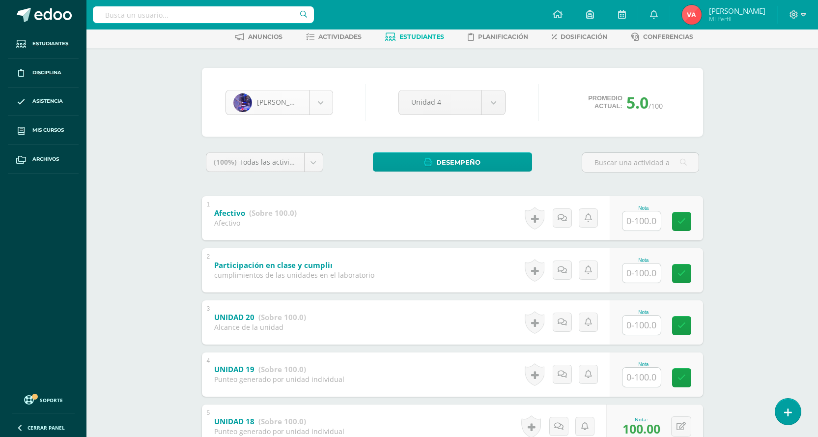
click at [317, 99] on body "Estudiantes Disciplina Asistencia Mis cursos Archivos Soporte Centro de ayuda Ú…" at bounding box center [409, 284] width 818 height 667
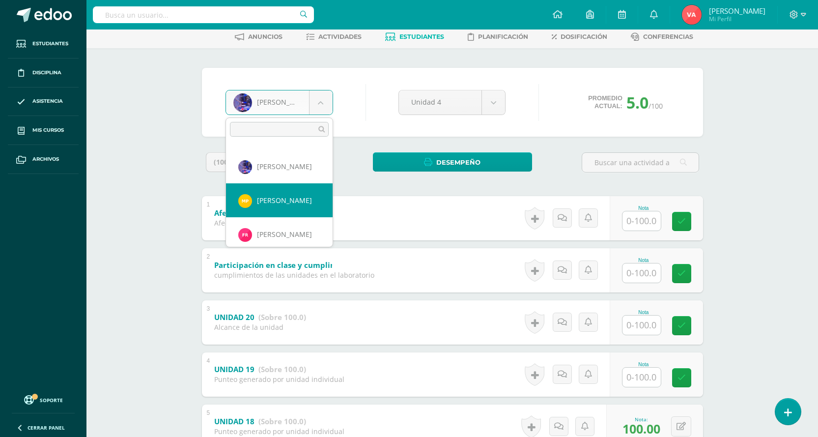
scroll to position [459, 0]
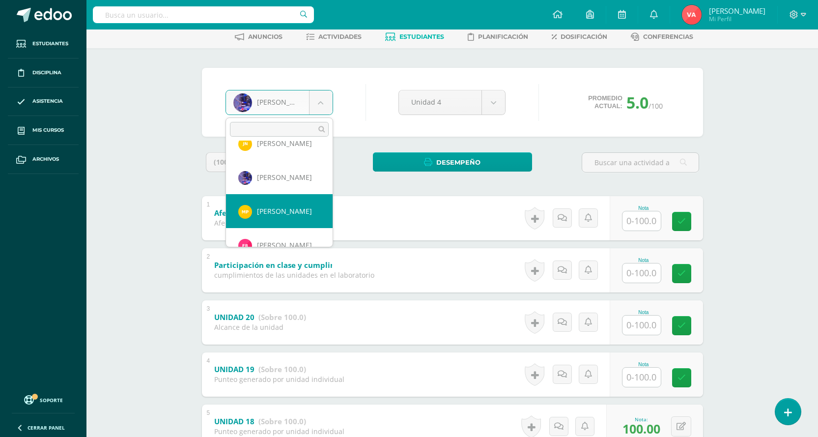
select select "2065"
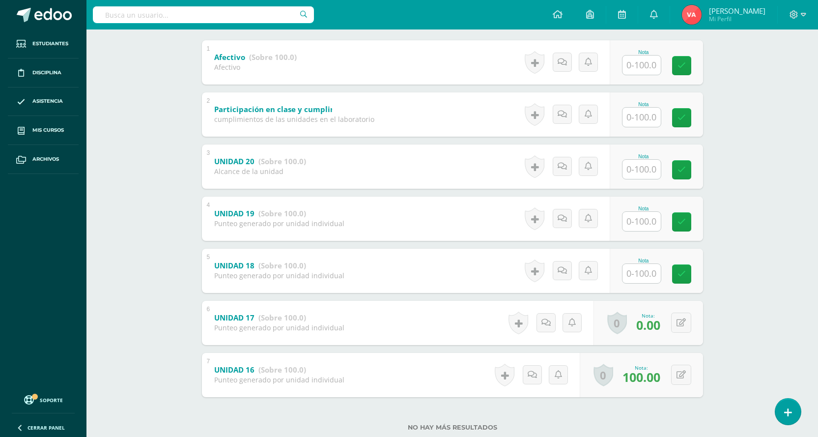
scroll to position [230, 0]
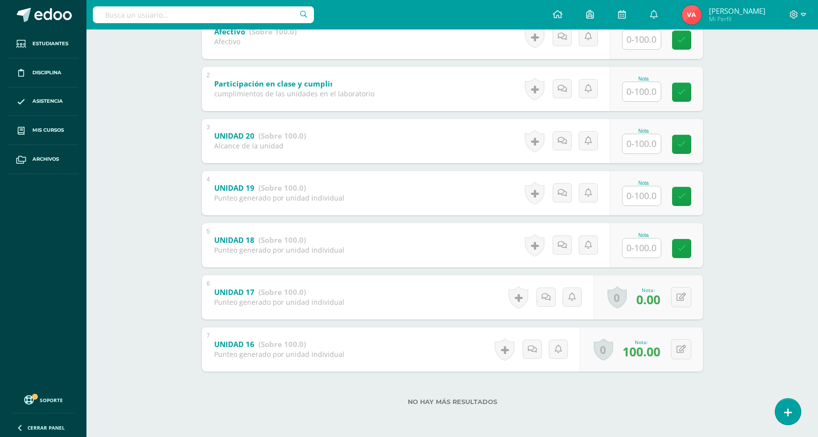
click at [644, 248] on input "text" at bounding box center [641, 247] width 38 height 19
type input "0"
click at [685, 260] on div "Nota 0" at bounding box center [655, 245] width 93 height 44
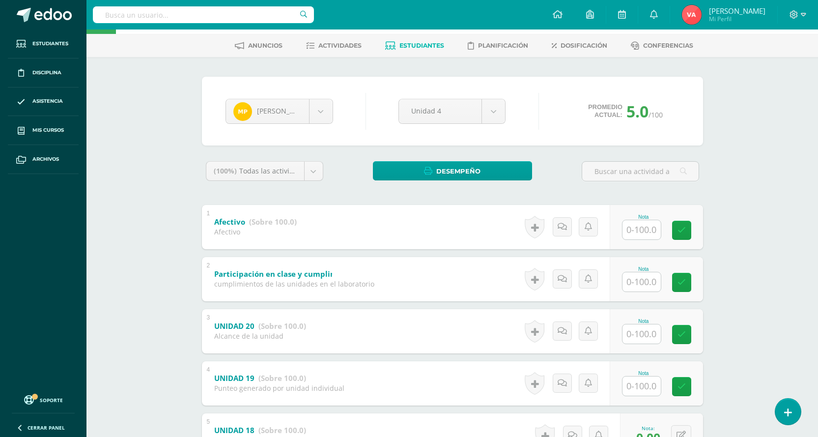
scroll to position [34, 0]
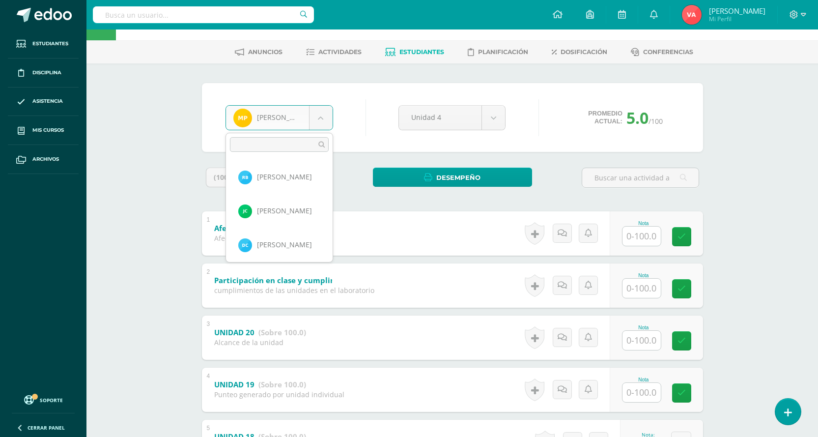
click at [320, 126] on body "Estudiantes Disciplina Asistencia Mis cursos Archivos Soporte Centro de ayuda Ú…" at bounding box center [409, 299] width 818 height 667
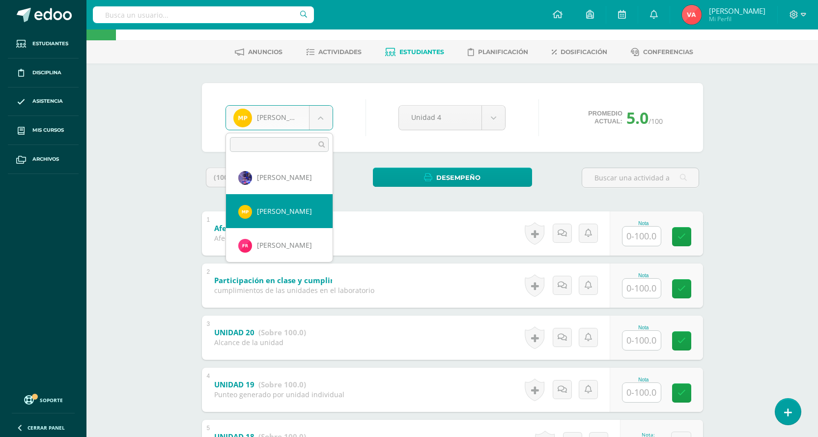
scroll to position [489, 0]
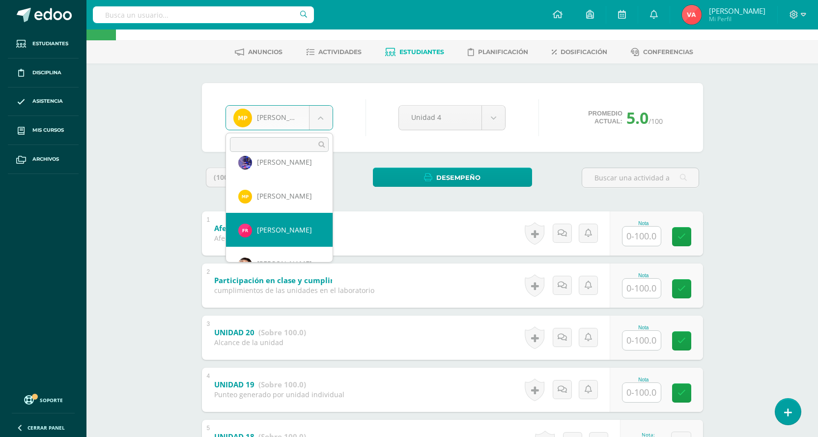
select select "1880"
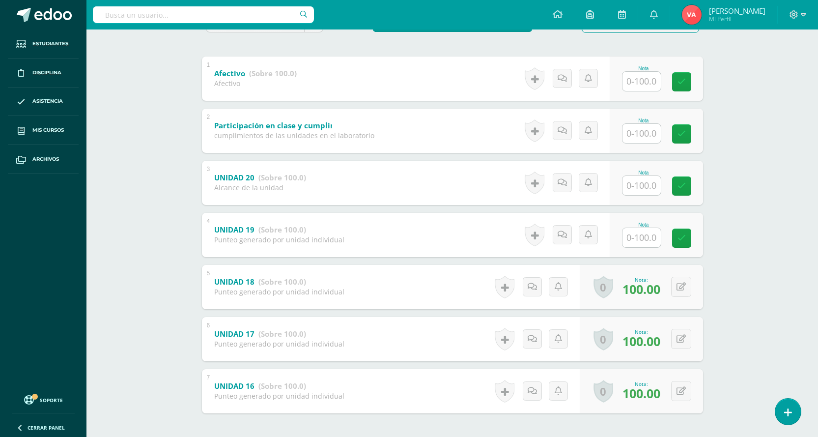
scroll to position [230, 0]
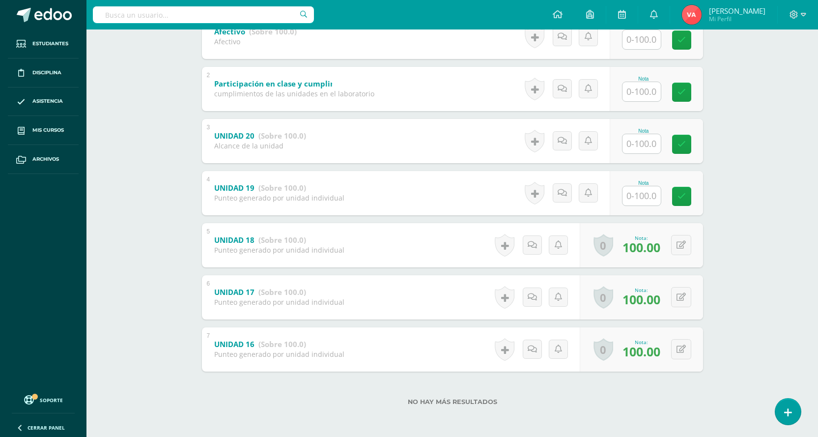
click at [642, 194] on input "text" at bounding box center [641, 195] width 38 height 19
type input "100"
click at [693, 195] on link at bounding box center [688, 196] width 20 height 20
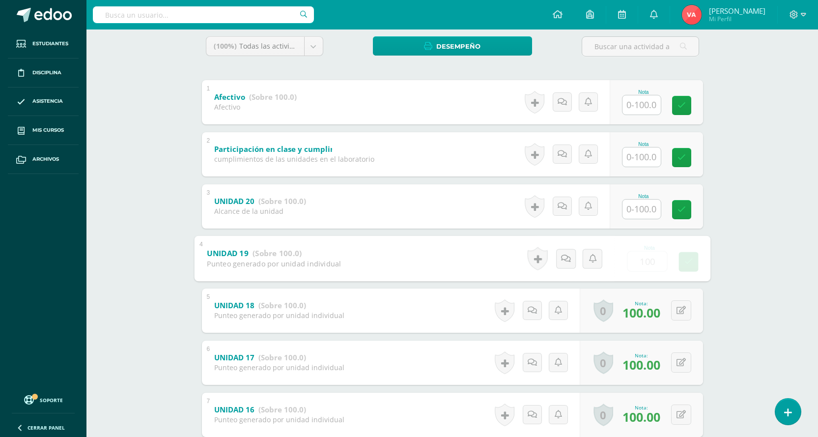
scroll to position [83, 0]
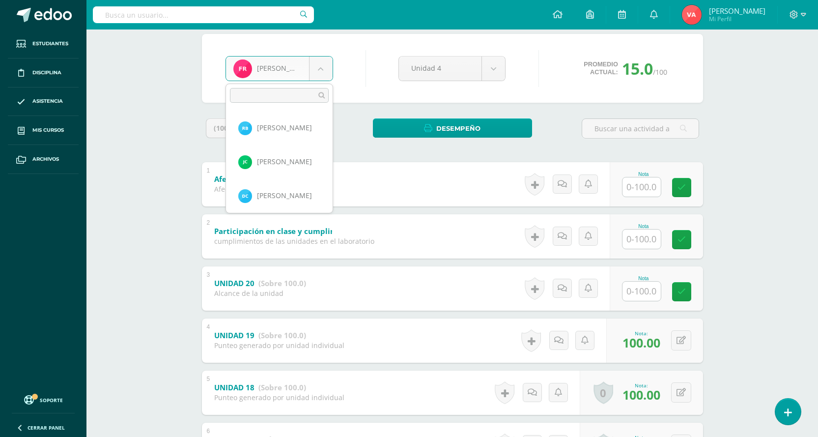
click at [315, 64] on body "Estudiantes Disciplina Asistencia Mis cursos Archivos Soporte Centro de ayuda Ú…" at bounding box center [409, 250] width 818 height 667
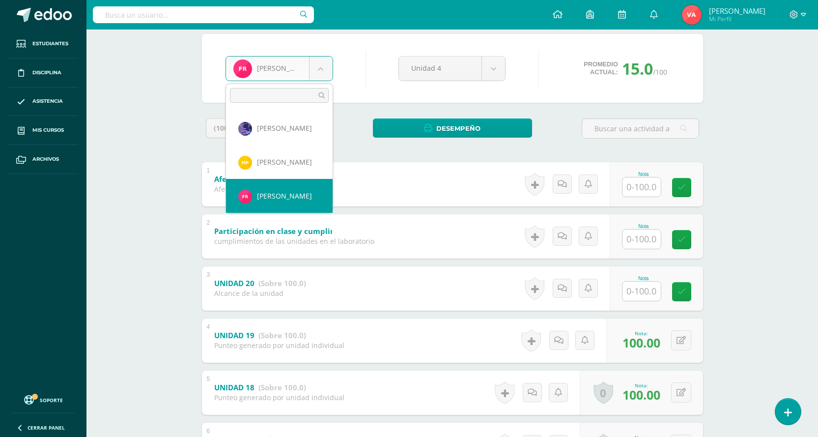
scroll to position [523, 0]
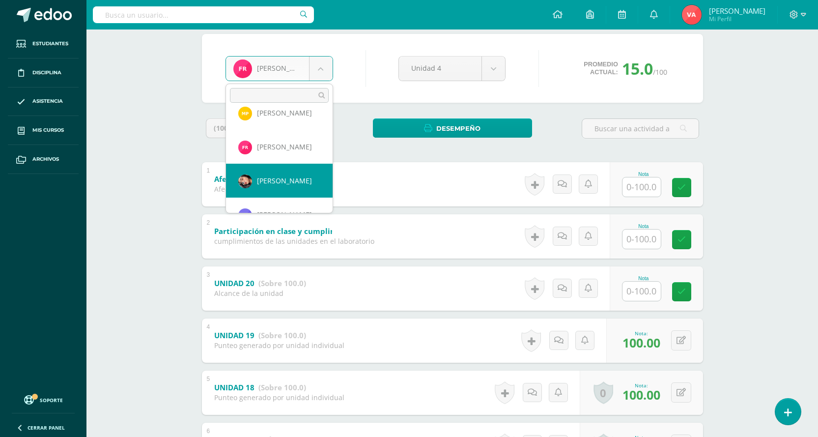
select select "2063"
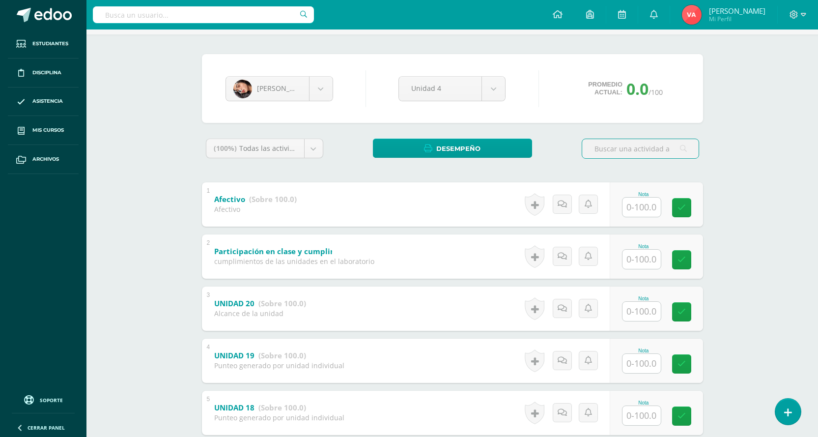
scroll to position [196, 0]
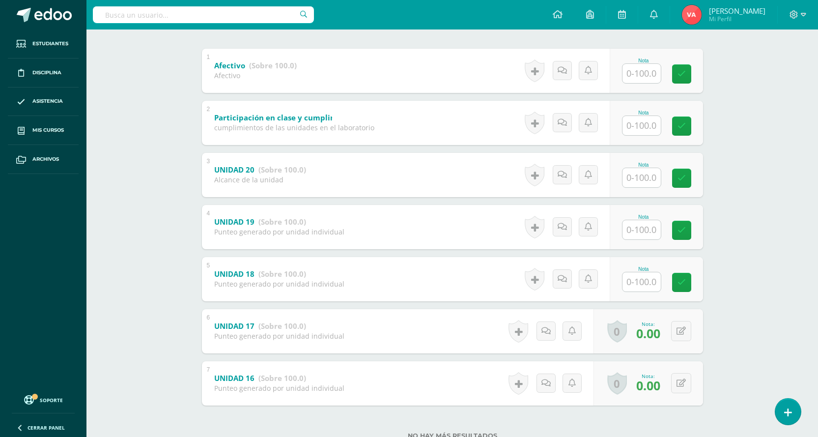
click at [649, 282] on input "text" at bounding box center [641, 281] width 38 height 19
type input "0"
click at [688, 279] on icon at bounding box center [688, 282] width 9 height 8
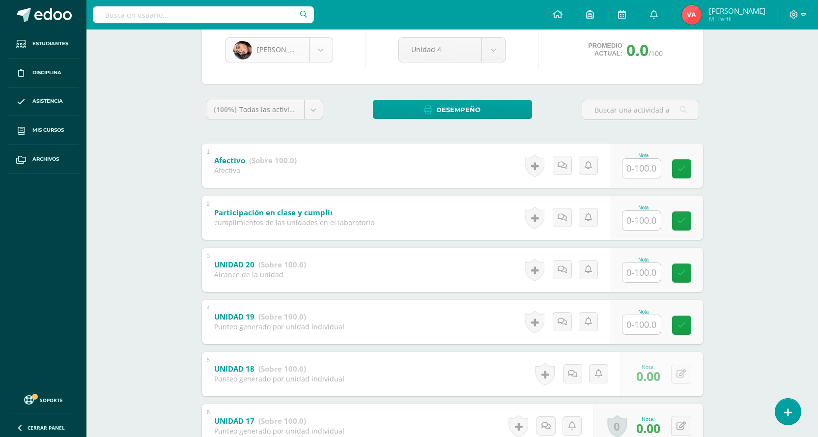
scroll to position [49, 0]
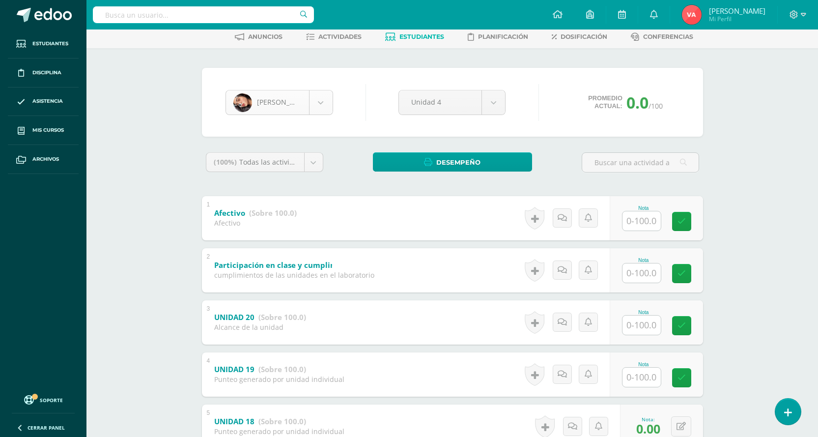
click at [315, 98] on body "Estudiantes Disciplina Asistencia Mis cursos Archivos Soporte Centro de ayuda Ú…" at bounding box center [409, 284] width 818 height 667
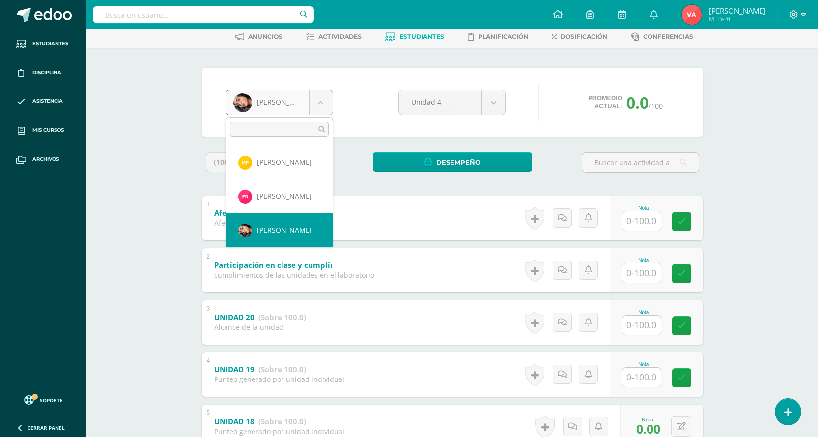
scroll to position [557, 0]
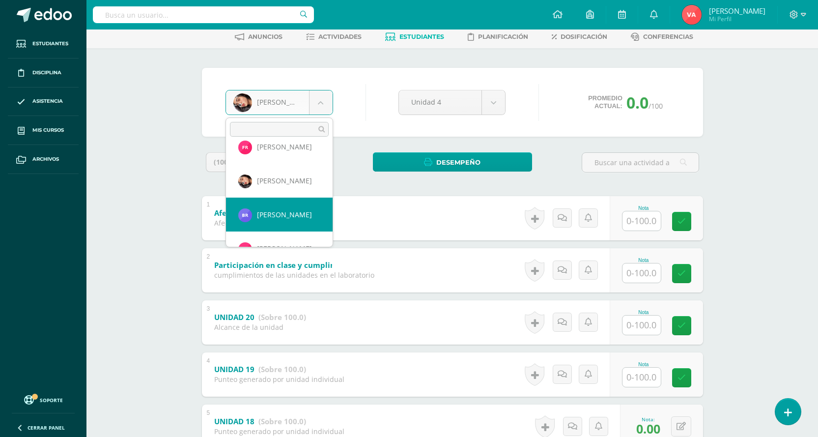
select select "2308"
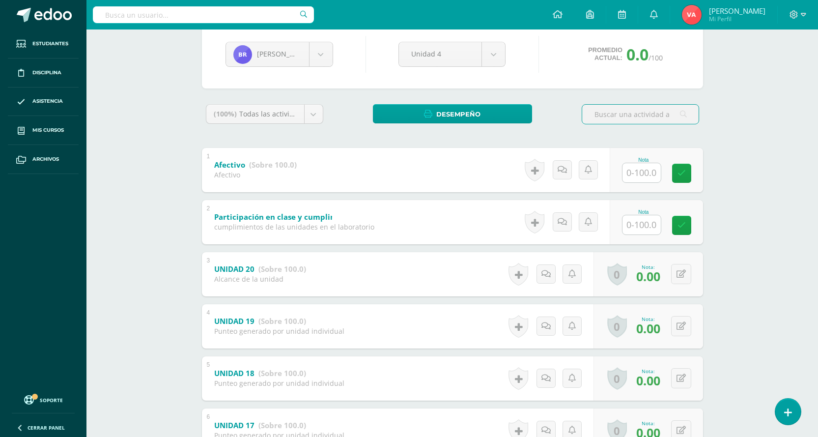
scroll to position [98, 0]
click at [316, 54] on body "Estudiantes Disciplina Asistencia Mis cursos Archivos Soporte Centro de ayuda Ú…" at bounding box center [409, 235] width 818 height 667
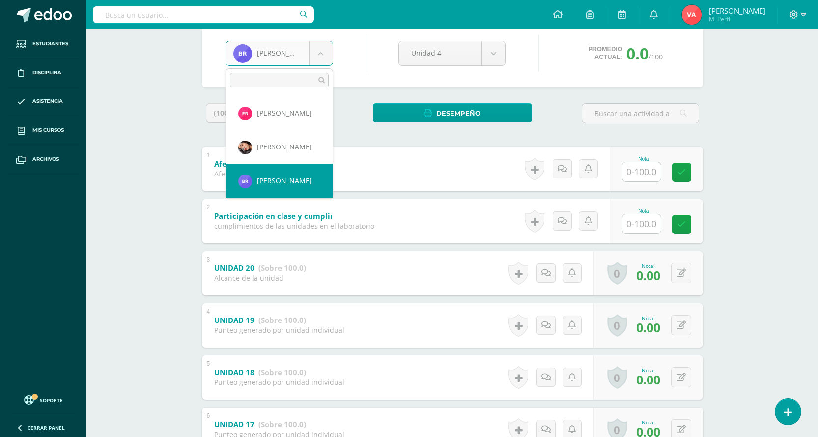
scroll to position [591, 0]
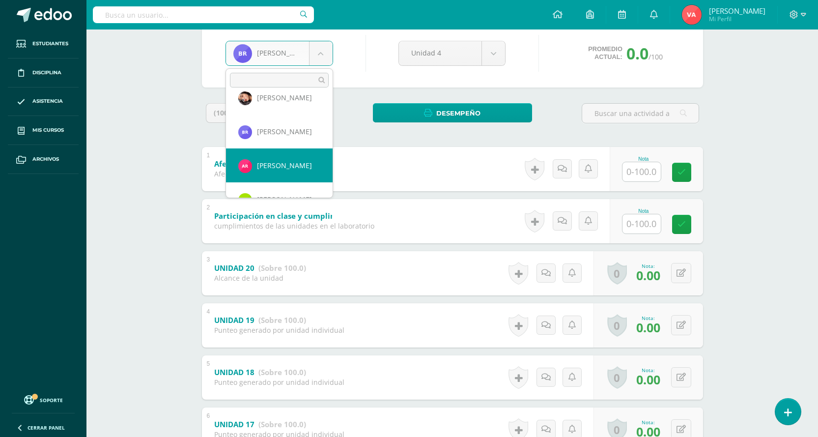
select select "2581"
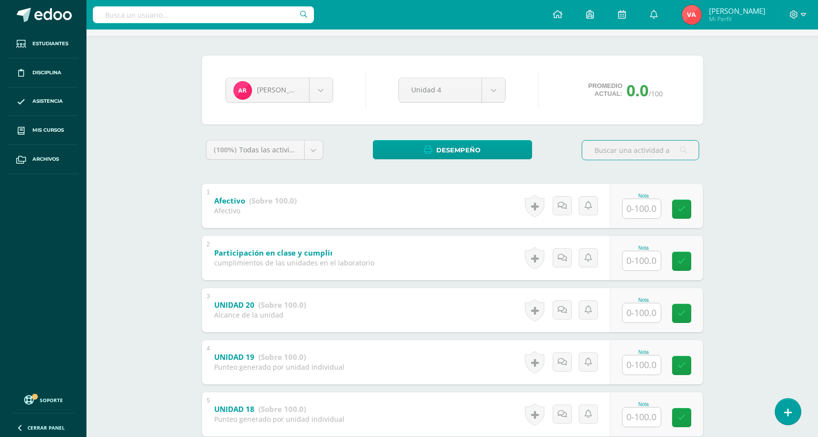
scroll to position [147, 0]
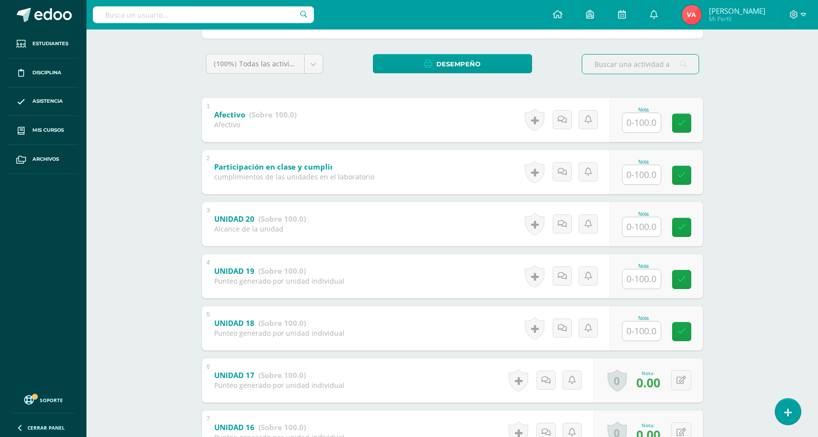
click at [645, 329] on input "text" at bounding box center [641, 330] width 38 height 19
type input "0"
click at [689, 338] on link at bounding box center [688, 331] width 20 height 20
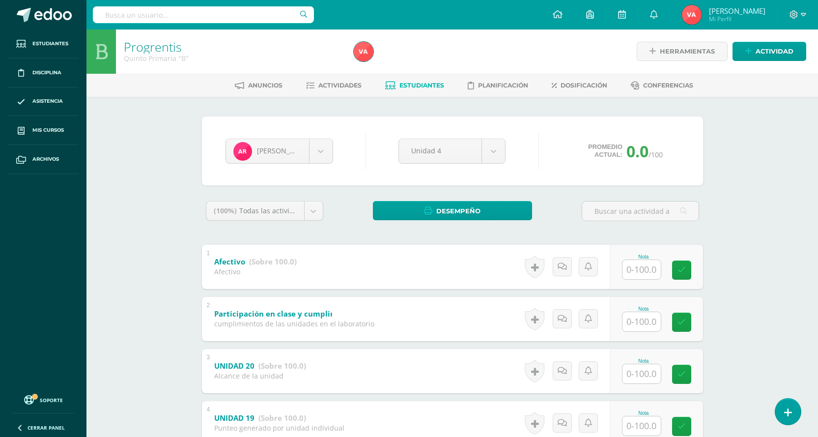
scroll to position [0, 0]
click at [316, 150] on body "Estudiantes Disciplina Asistencia Mis cursos Archivos Soporte Centro de ayuda Ú…" at bounding box center [409, 333] width 818 height 667
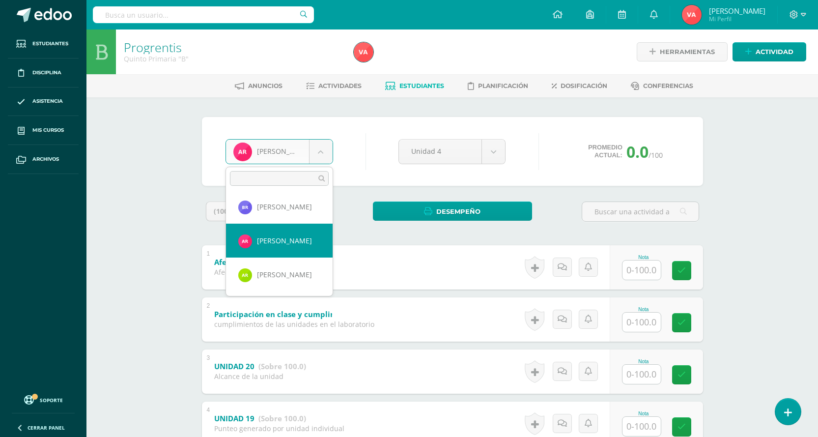
scroll to position [625, 0]
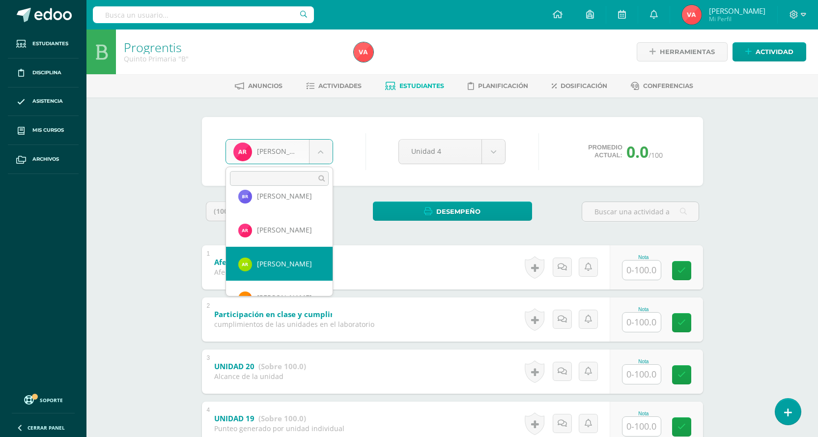
select select "1887"
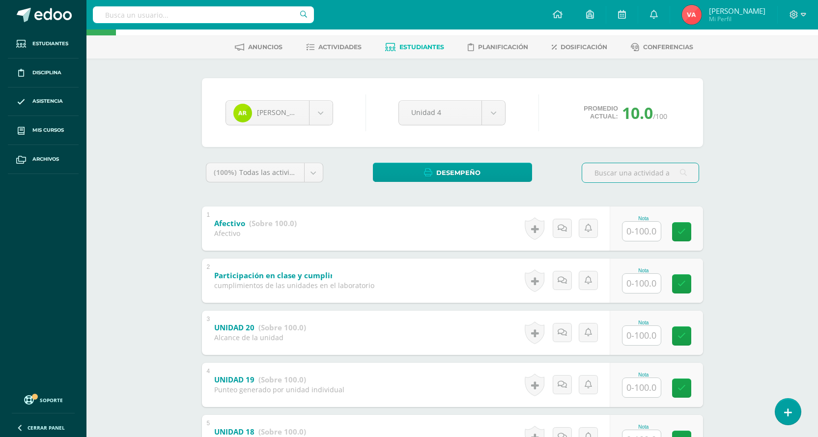
scroll to position [98, 0]
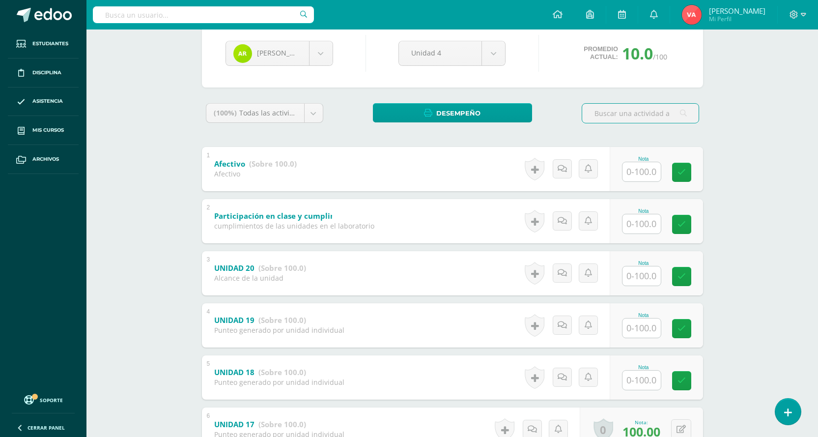
click at [652, 382] on input "text" at bounding box center [641, 379] width 38 height 19
type input "100"
click at [694, 383] on link at bounding box center [688, 380] width 20 height 20
click at [323, 54] on body "Estudiantes Disciplina Asistencia Mis cursos Archivos Soporte Centro de ayuda Ú…" at bounding box center [409, 235] width 818 height 667
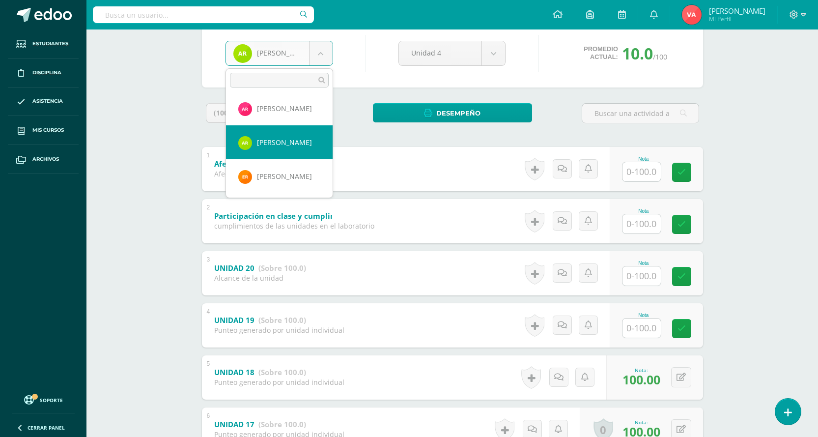
scroll to position [658, 0]
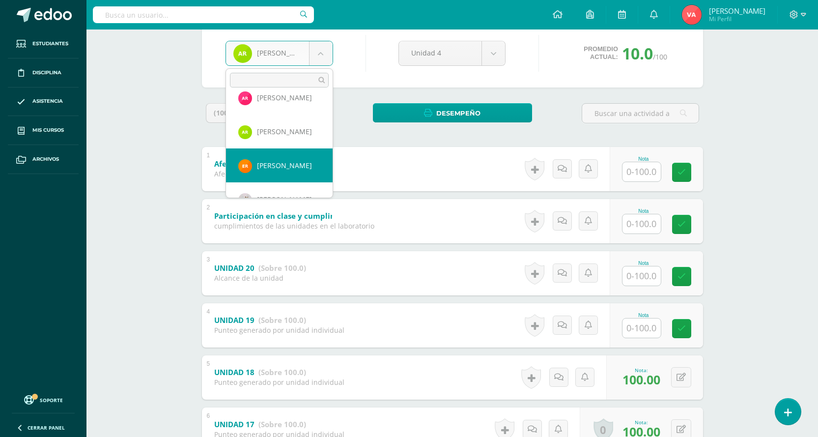
select select "2582"
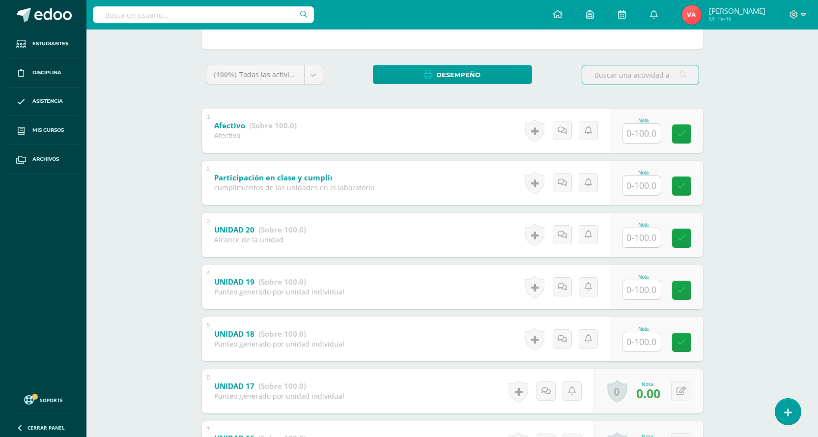
scroll to position [147, 0]
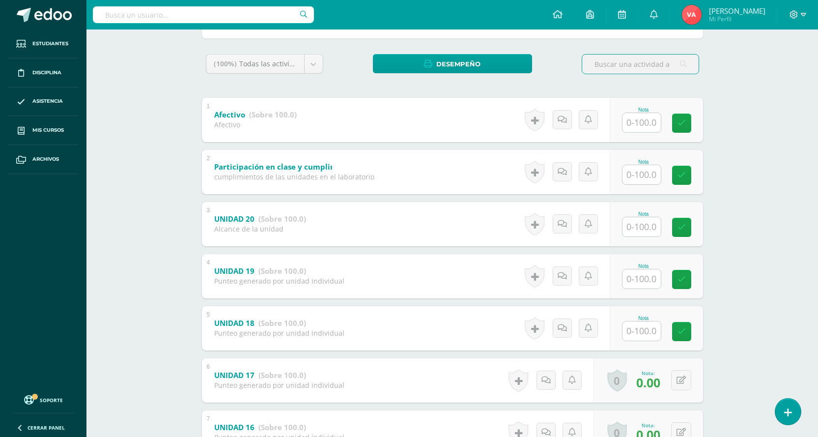
click at [631, 333] on input "text" at bounding box center [641, 330] width 38 height 19
type input "100"
click at [692, 332] on icon at bounding box center [688, 331] width 9 height 8
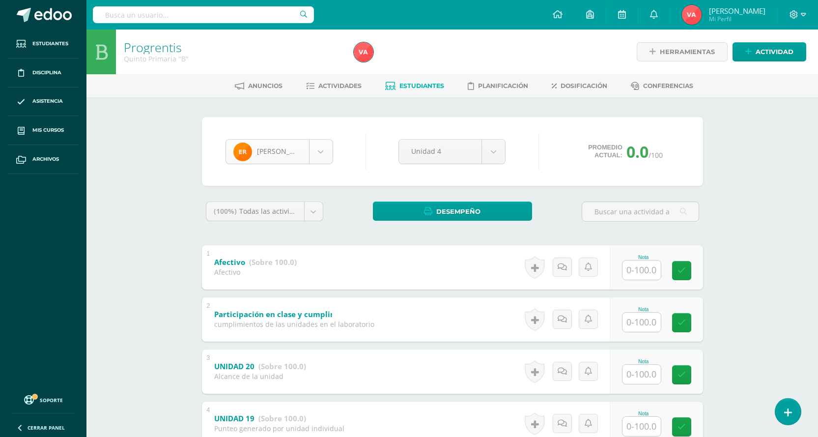
click at [322, 147] on body "Estudiantes Disciplina Asistencia Mis cursos Archivos Soporte Centro de ayuda Ú…" at bounding box center [409, 333] width 818 height 667
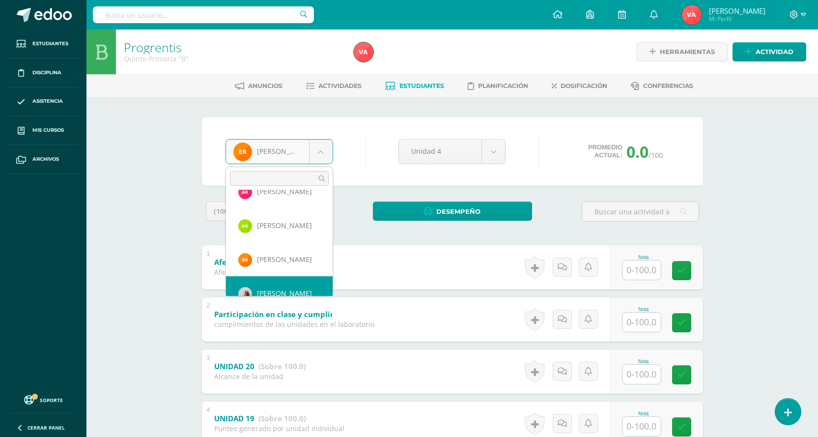
scroll to position [677, 0]
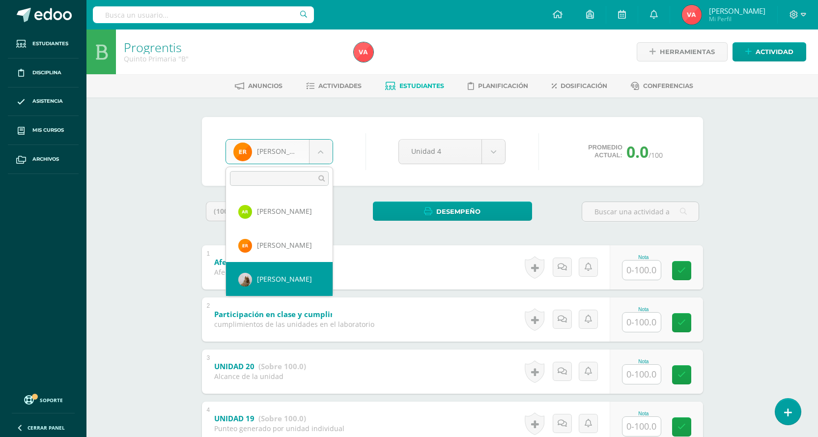
select select "2309"
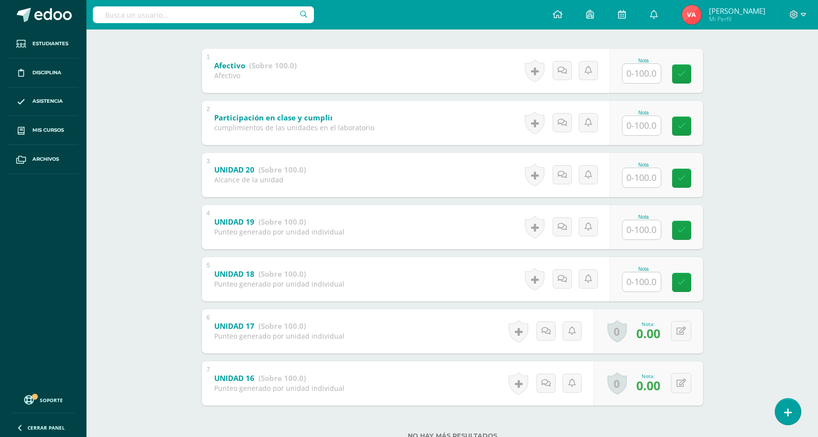
click at [644, 268] on div "Nota" at bounding box center [643, 268] width 43 height 5
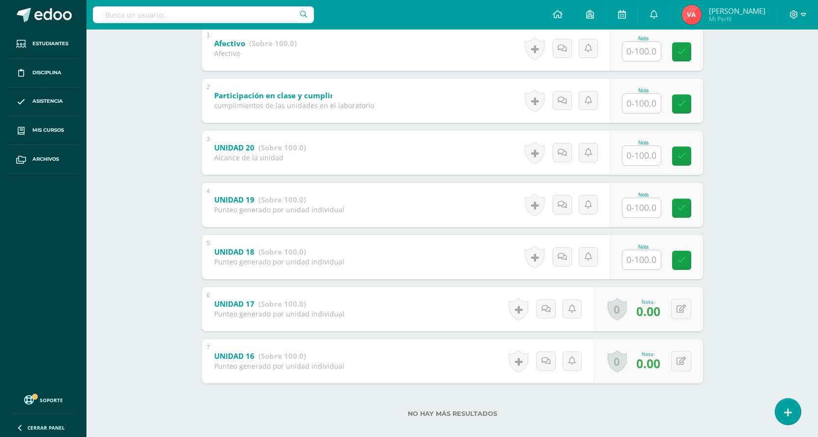
scroll to position [230, 0]
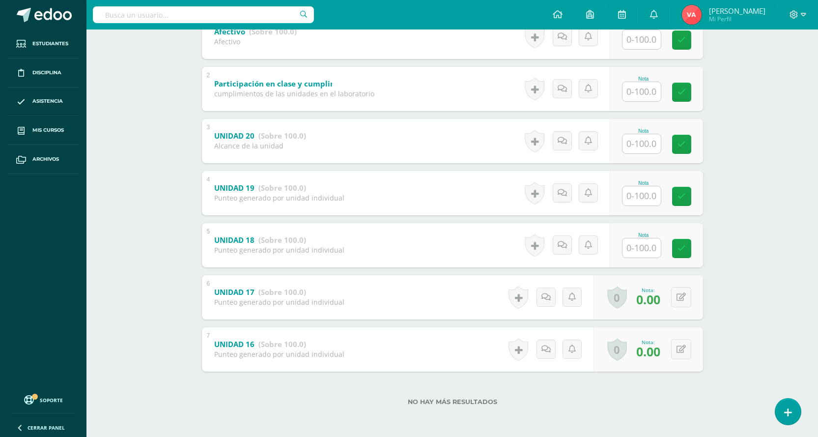
click at [651, 298] on span "0.00" at bounding box center [648, 299] width 24 height 17
click at [652, 252] on input "text" at bounding box center [646, 248] width 39 height 20
type input "0"
click at [686, 249] on icon at bounding box center [688, 248] width 9 height 8
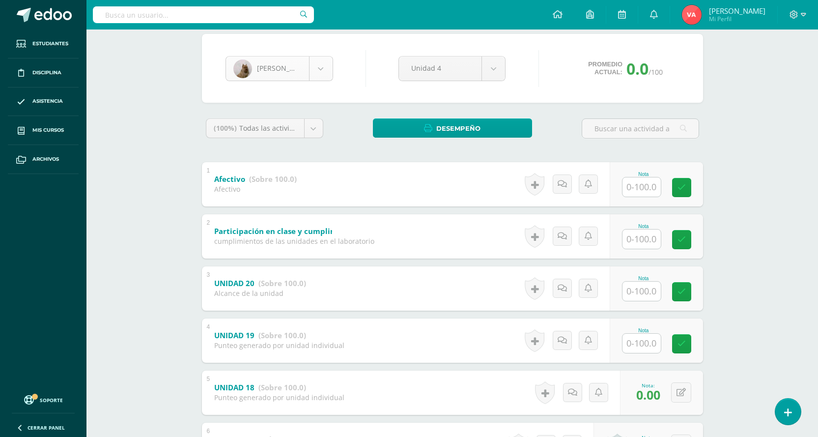
click at [322, 69] on body "Estudiantes Disciplina Asistencia Mis cursos Archivos Soporte Centro de ayuda Ú…" at bounding box center [409, 250] width 818 height 667
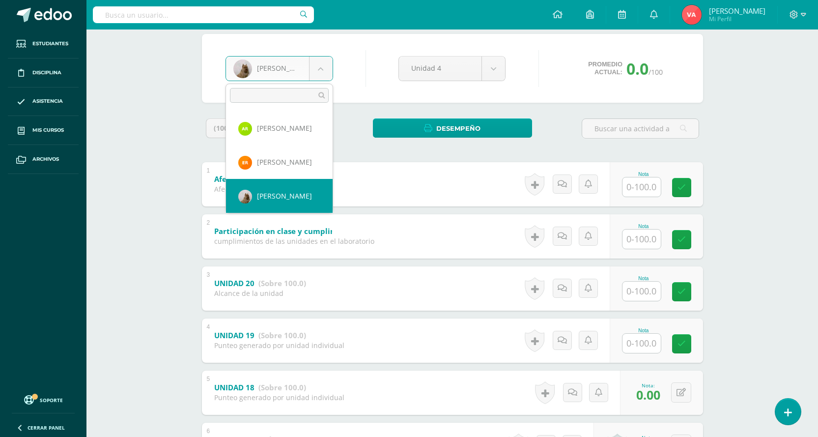
scroll to position [726, 0]
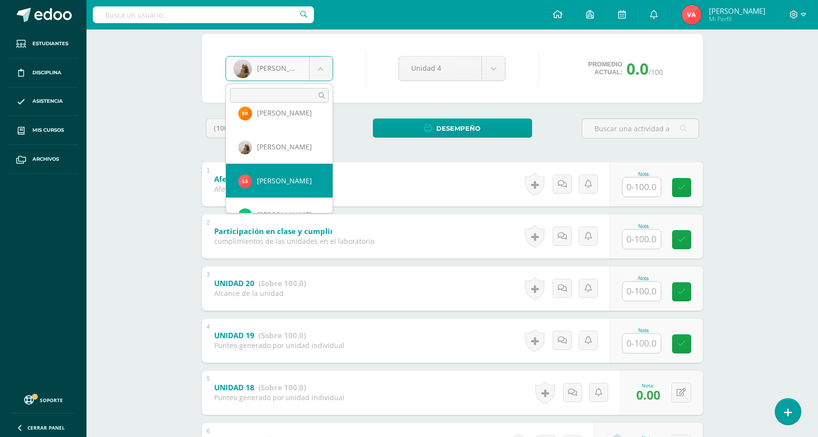
select select "2064"
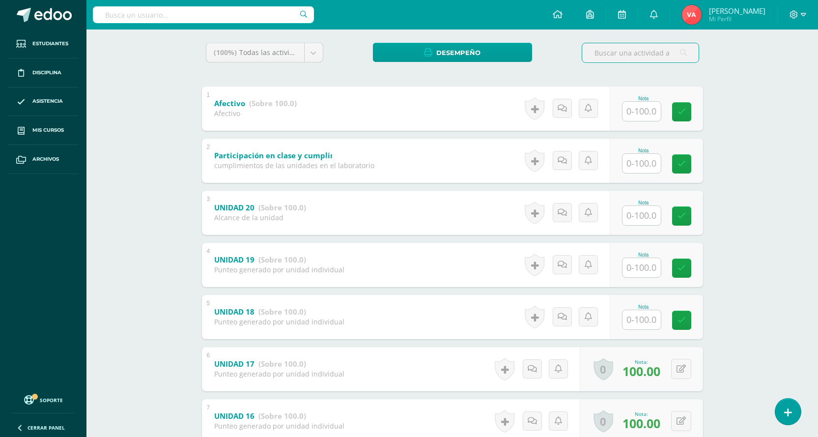
scroll to position [196, 0]
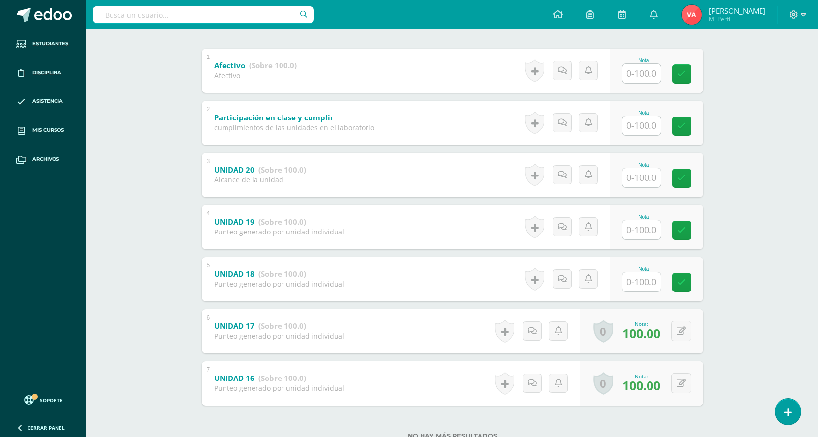
click at [643, 274] on input "text" at bounding box center [641, 281] width 38 height 19
type input "100"
click at [685, 280] on icon at bounding box center [688, 282] width 9 height 8
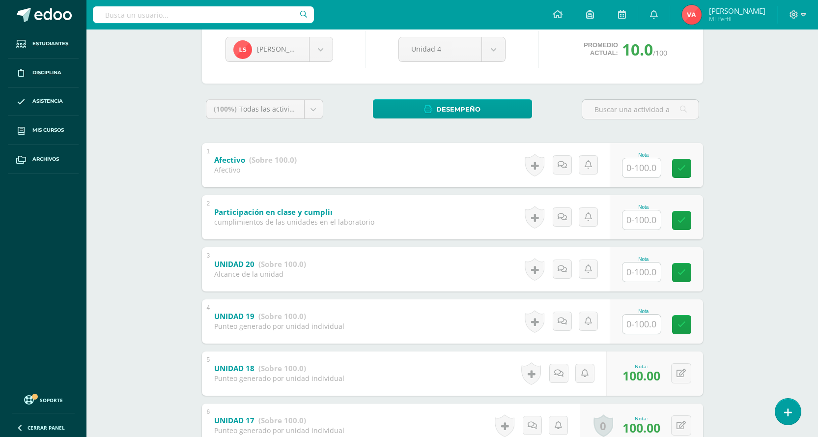
scroll to position [98, 0]
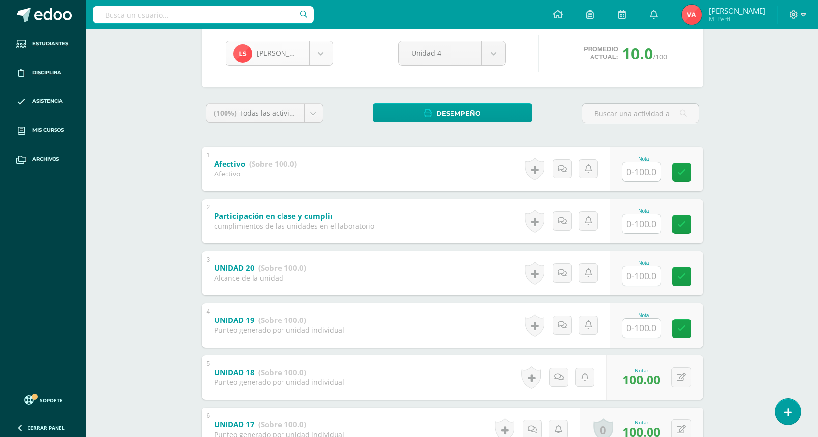
click at [326, 53] on body "Estudiantes Disciplina Asistencia Mis cursos Archivos Soporte Centro de ayuda Ú…" at bounding box center [409, 235] width 818 height 667
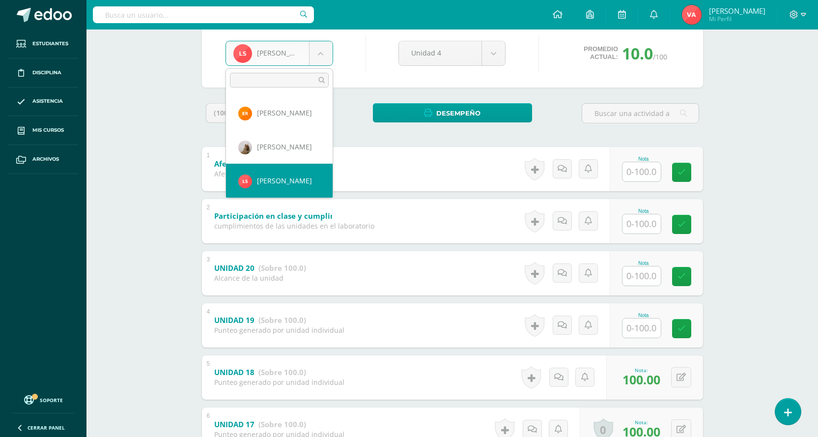
scroll to position [760, 0]
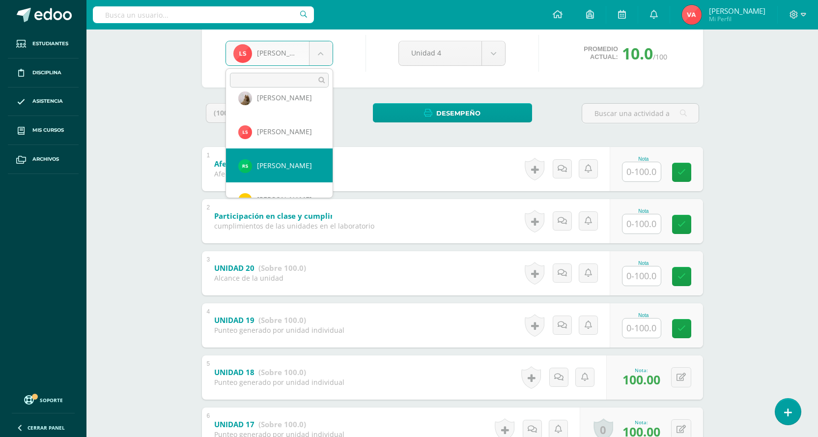
select select "2757"
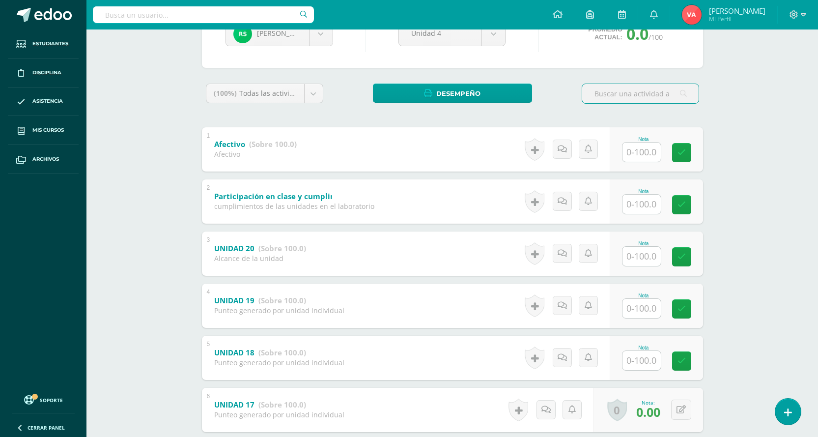
scroll to position [147, 0]
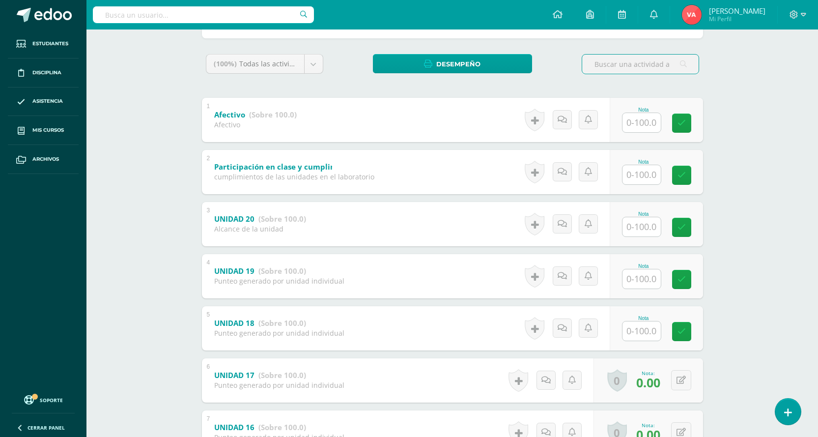
click at [645, 329] on input "text" at bounding box center [641, 330] width 38 height 19
type input "0"
click at [685, 332] on icon at bounding box center [688, 331] width 9 height 8
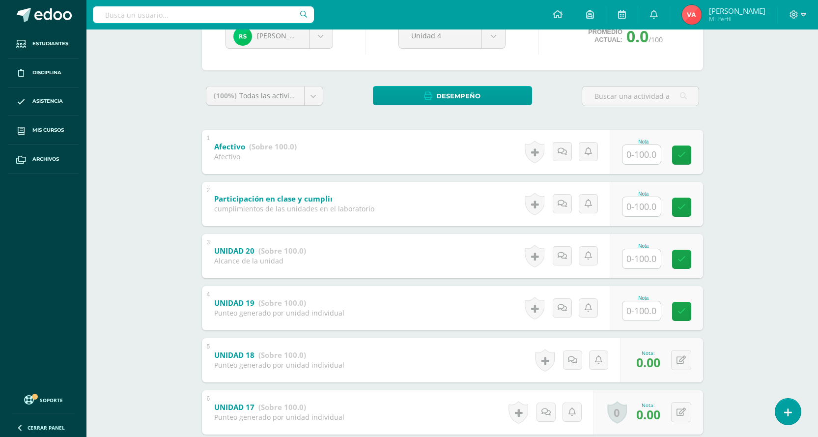
scroll to position [98, 0]
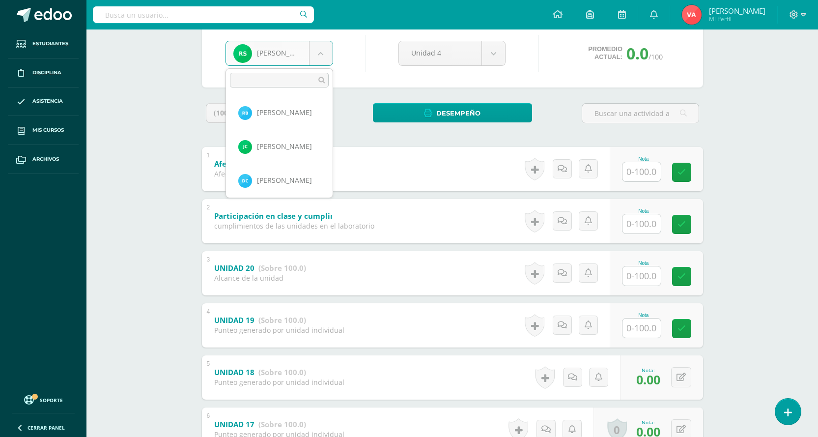
click at [319, 53] on body "Estudiantes Disciplina Asistencia Mis cursos Archivos Soporte Centro de ayuda Ú…" at bounding box center [409, 235] width 818 height 667
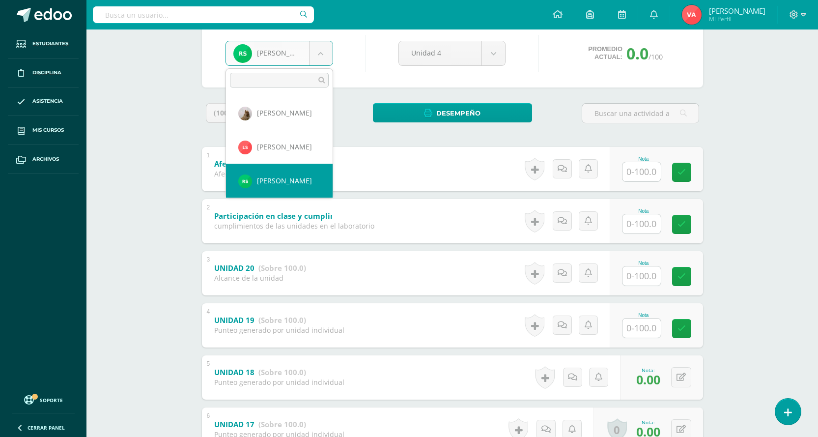
scroll to position [794, 0]
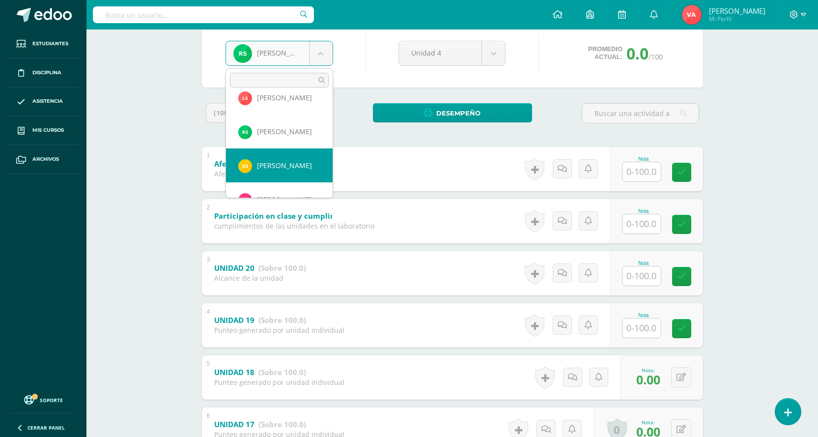
select select "2067"
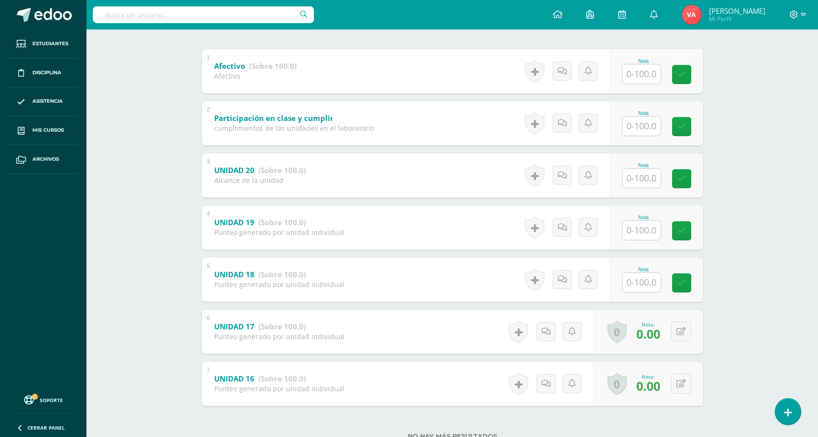
scroll to position [196, 0]
click at [635, 279] on input "text" at bounding box center [646, 282] width 39 height 20
type input "0"
click at [682, 282] on link at bounding box center [688, 282] width 20 height 20
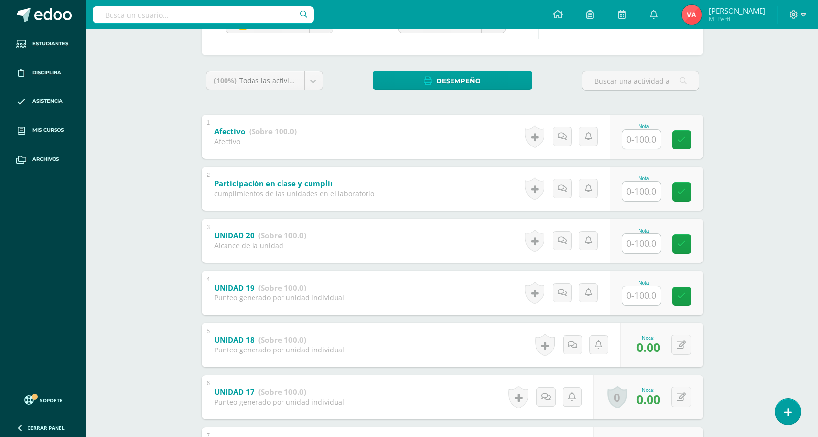
scroll to position [49, 0]
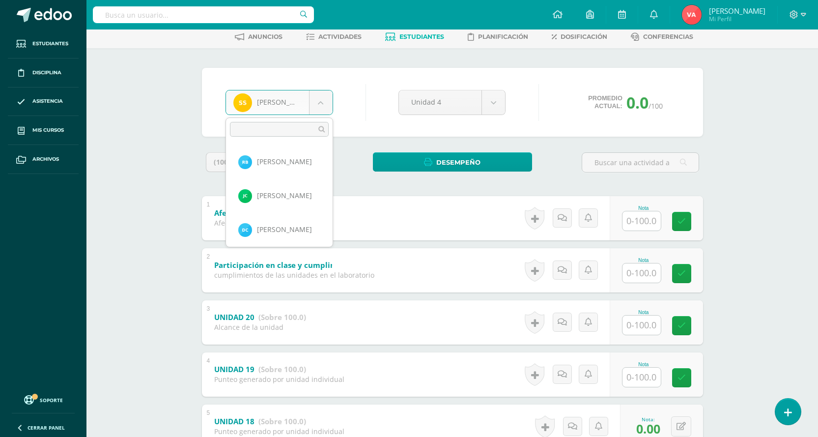
click at [321, 97] on body "Estudiantes Disciplina Asistencia Mis cursos Archivos Soporte Centro de ayuda Ú…" at bounding box center [409, 284] width 818 height 667
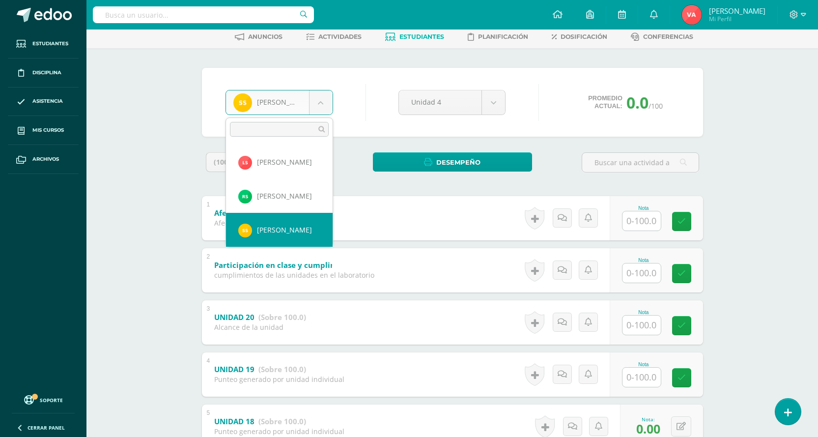
scroll to position [828, 0]
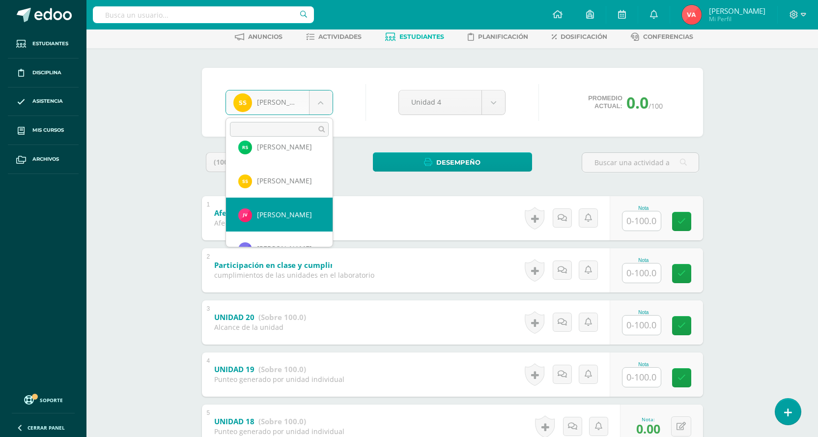
select select "2313"
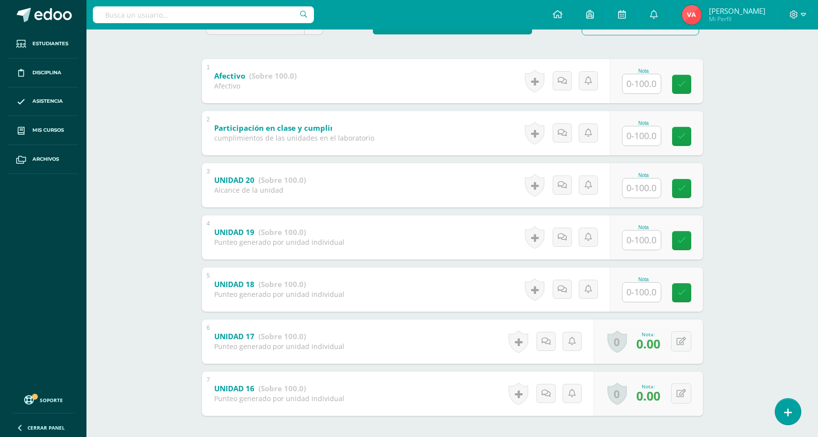
scroll to position [230, 0]
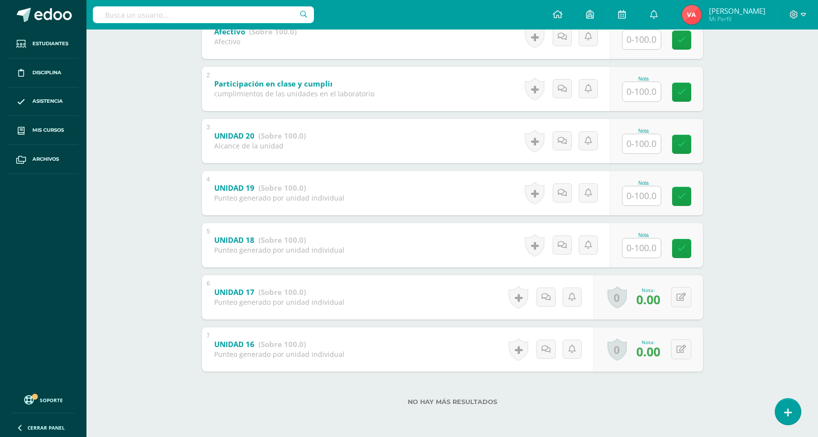
click at [652, 246] on input "text" at bounding box center [641, 247] width 38 height 19
type input "0"
click at [686, 249] on icon at bounding box center [688, 248] width 9 height 8
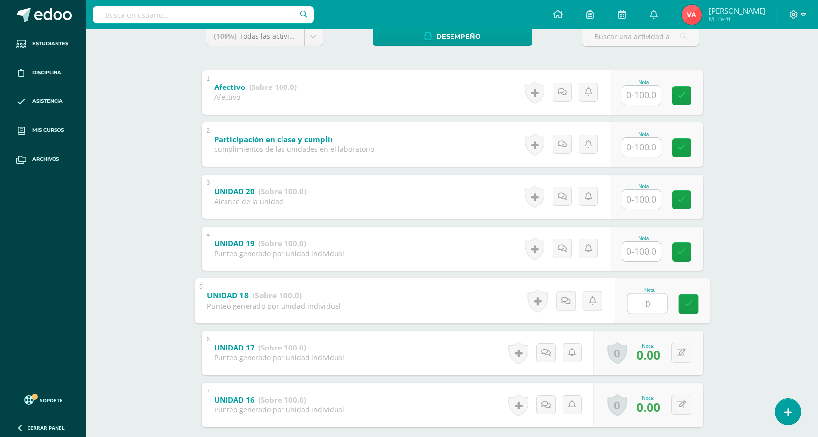
scroll to position [83, 0]
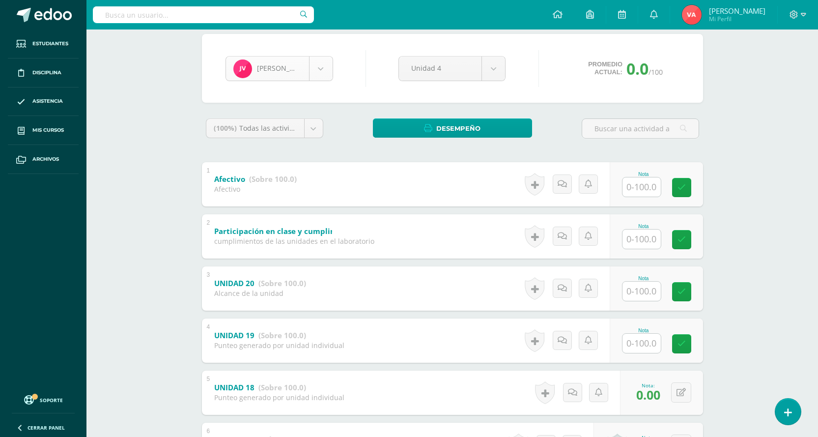
click at [315, 65] on body "Estudiantes Disciplina Asistencia Mis cursos Archivos Soporte Centro de ayuda Ú…" at bounding box center [409, 250] width 818 height 667
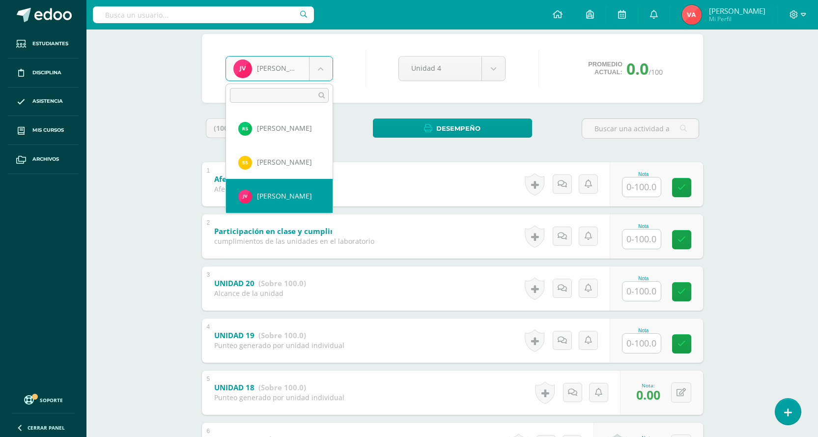
scroll to position [862, 0]
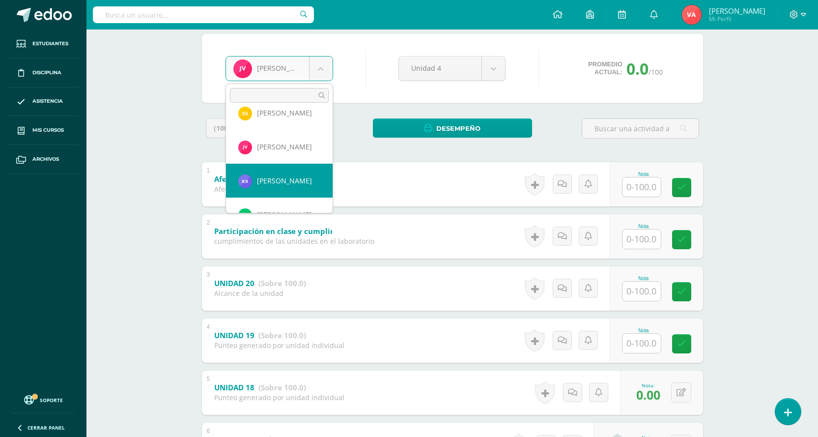
select select "2319"
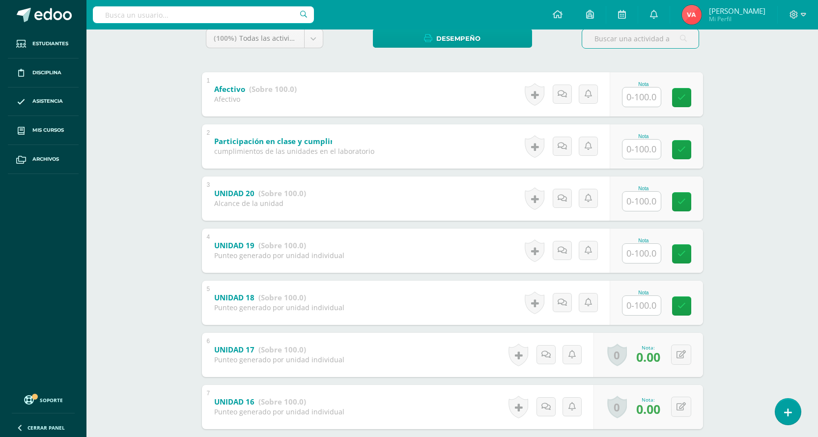
scroll to position [230, 0]
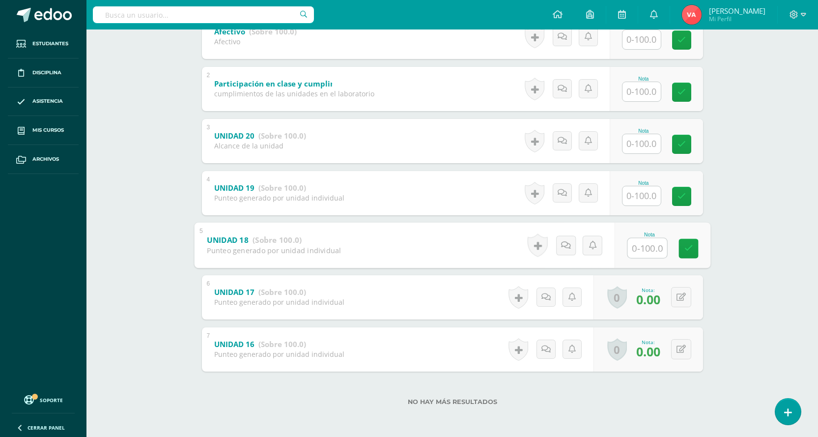
click at [634, 242] on input "text" at bounding box center [646, 248] width 39 height 20
type input "0"
click at [691, 253] on link at bounding box center [688, 248] width 20 height 20
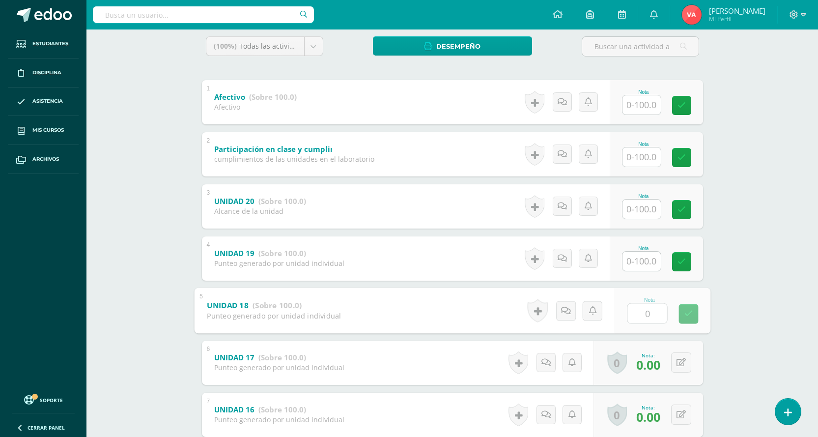
scroll to position [34, 0]
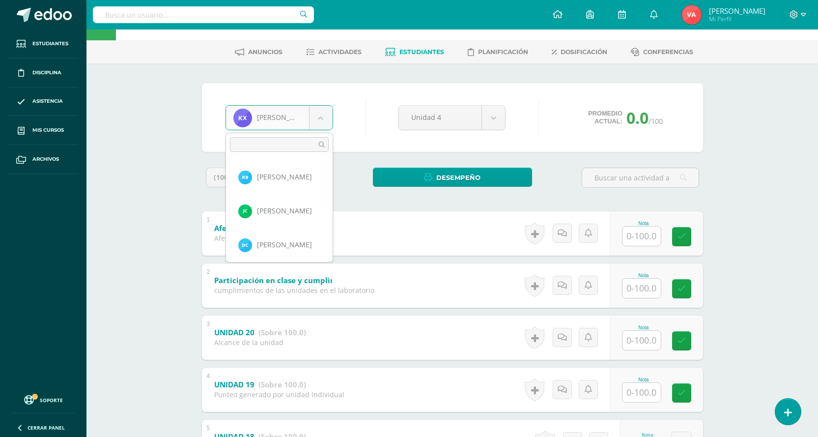
click at [320, 110] on body "Estudiantes Disciplina Asistencia Mis cursos Archivos Soporte Centro de ayuda Ú…" at bounding box center [409, 299] width 818 height 667
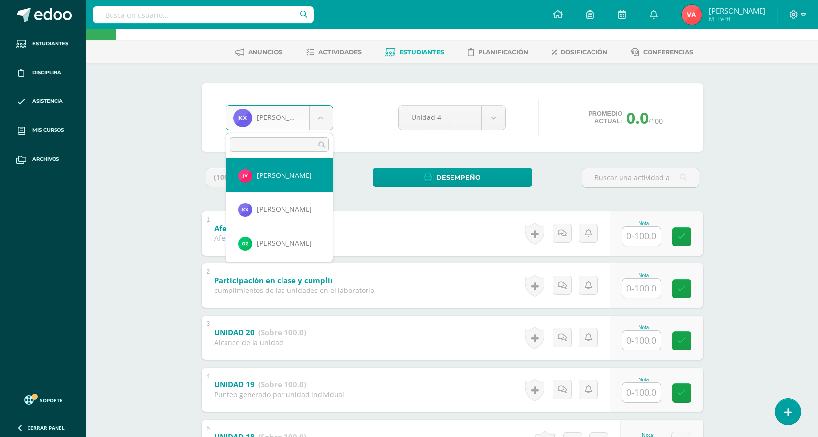
scroll to position [884, 0]
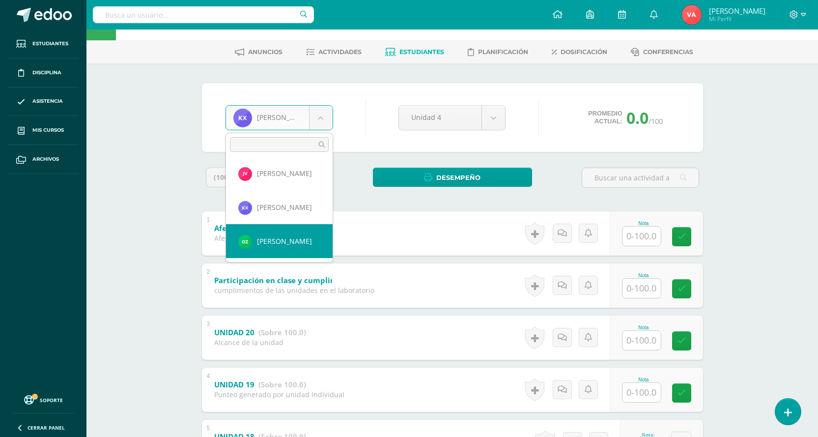
select select "2583"
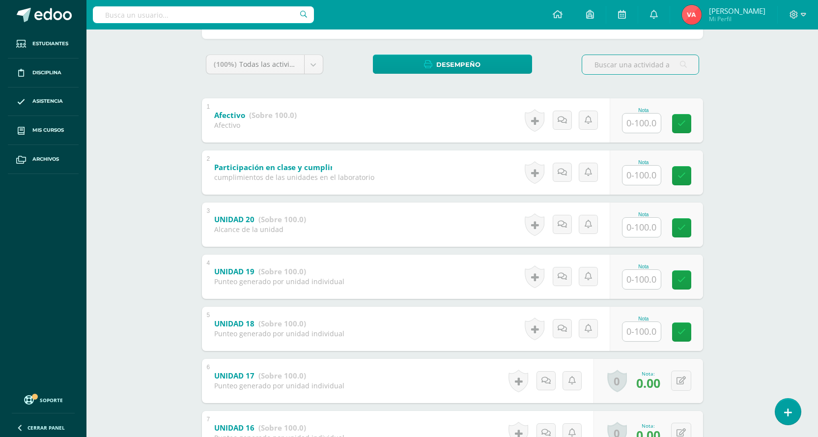
scroll to position [147, 0]
click at [640, 335] on input "text" at bounding box center [641, 330] width 38 height 19
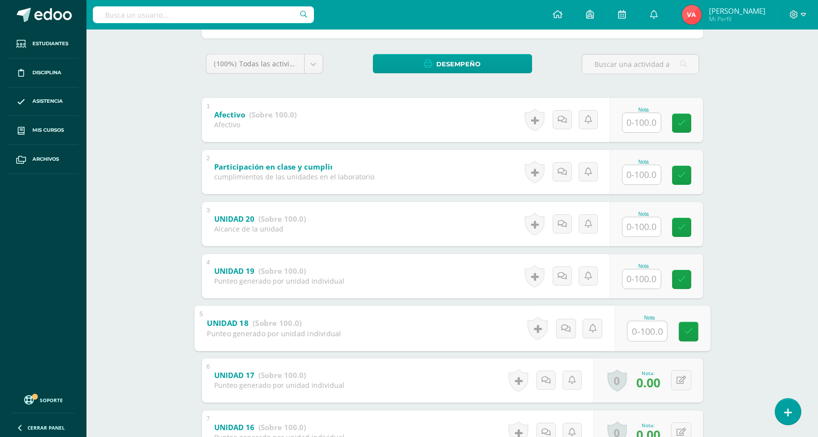
type input "0"
click at [688, 332] on icon at bounding box center [688, 331] width 9 height 8
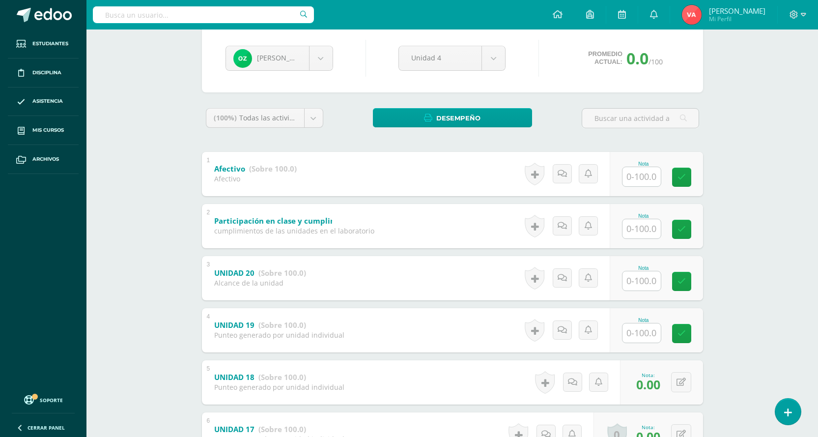
scroll to position [0, 0]
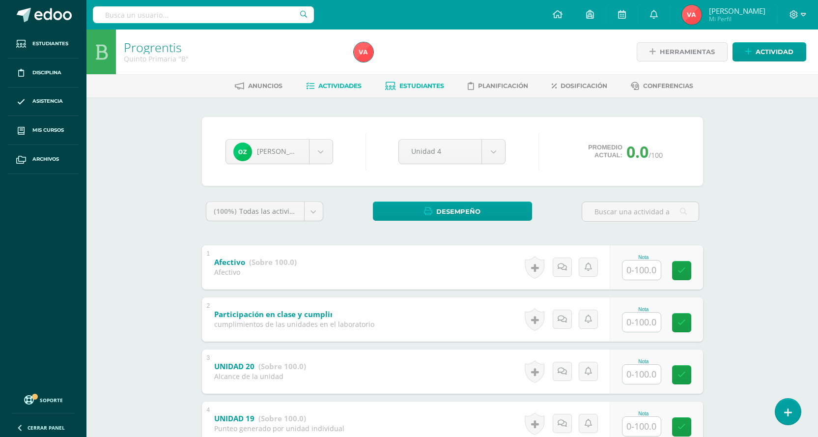
click at [332, 87] on span "Actividades" at bounding box center [339, 85] width 43 height 7
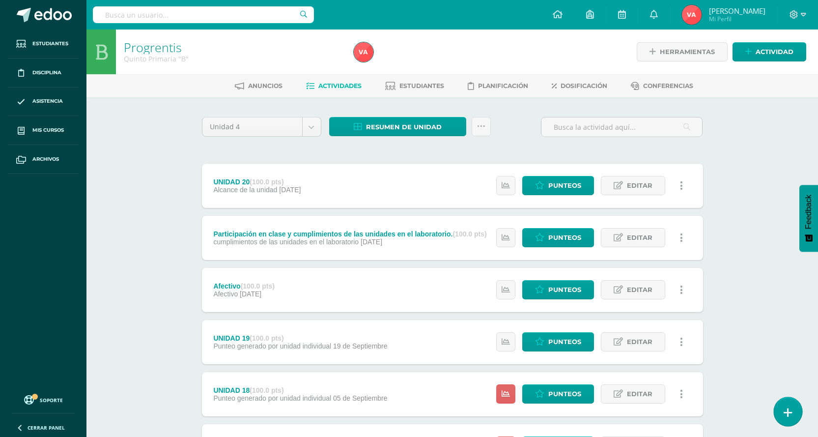
click at [783, 411] on icon at bounding box center [787, 412] width 9 height 11
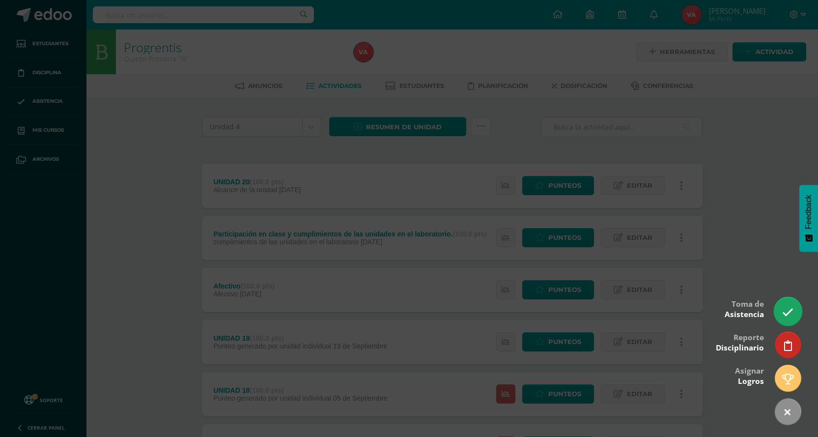
click at [780, 306] on link at bounding box center [787, 311] width 28 height 28
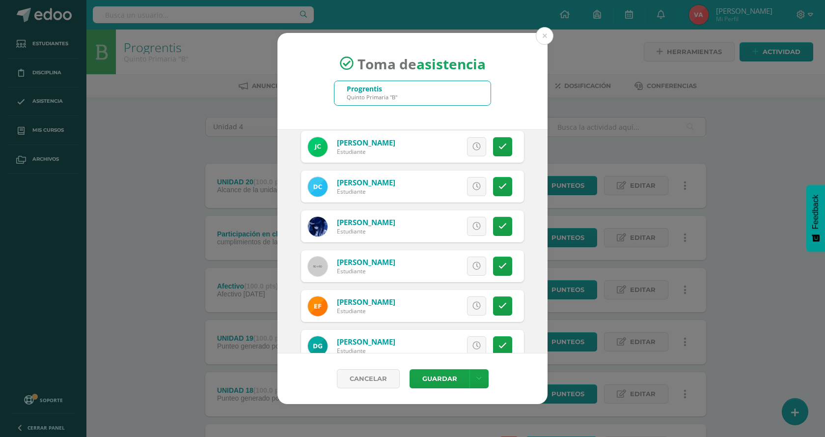
scroll to position [98, 0]
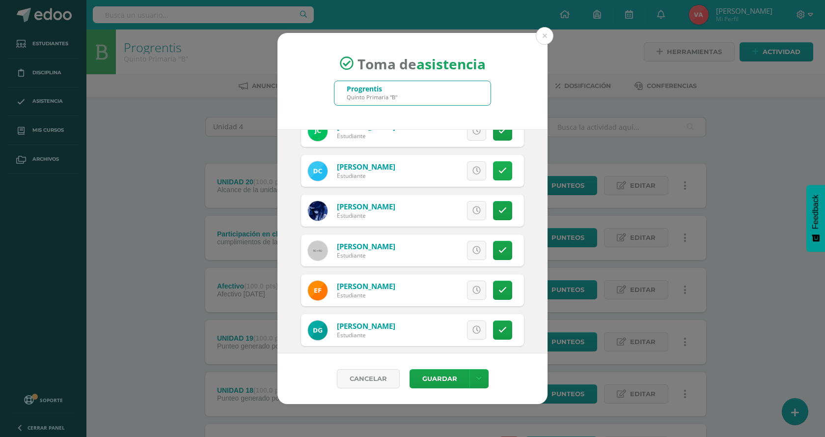
click at [498, 170] on icon at bounding box center [502, 170] width 8 height 8
click at [498, 293] on icon at bounding box center [502, 290] width 8 height 8
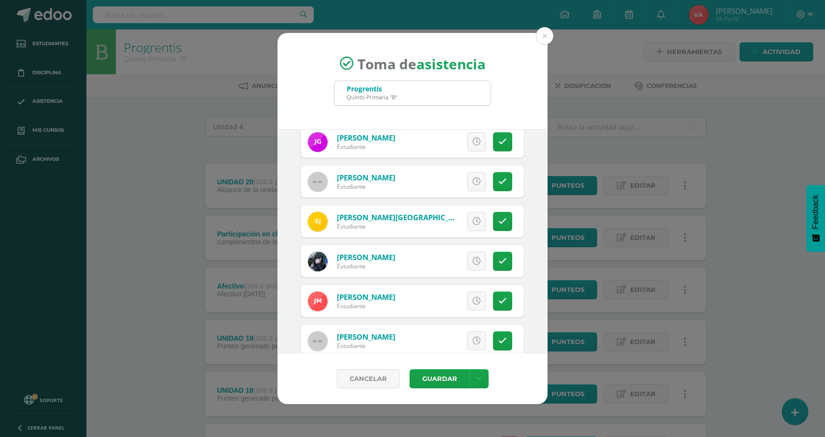
scroll to position [344, 0]
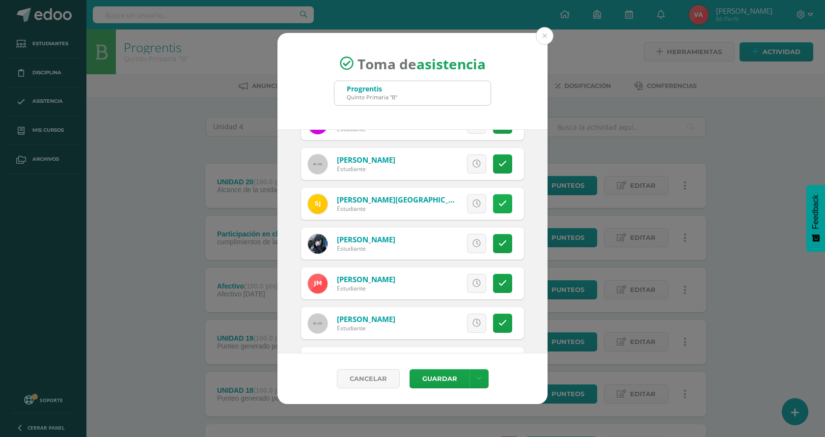
click at [499, 201] on link at bounding box center [502, 203] width 19 height 19
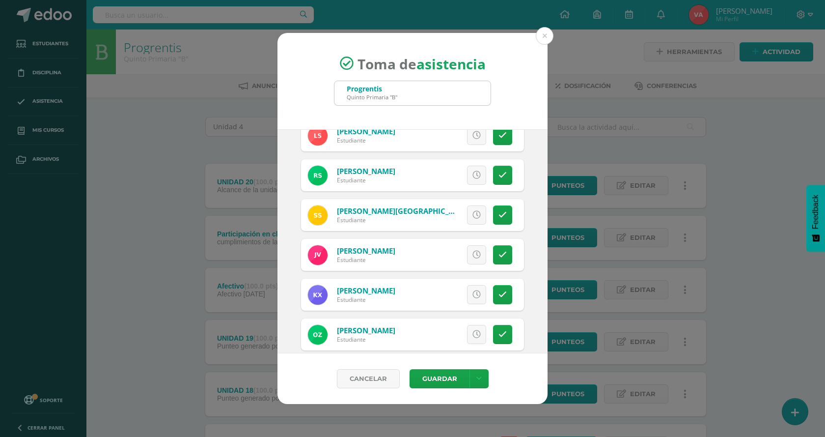
scroll to position [982, 0]
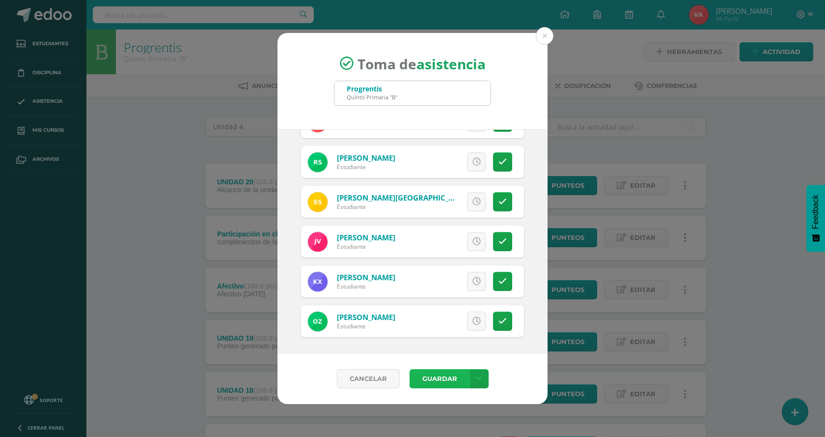
click at [442, 379] on button "Guardar" at bounding box center [440, 378] width 60 height 19
